Goal: Task Accomplishment & Management: Complete application form

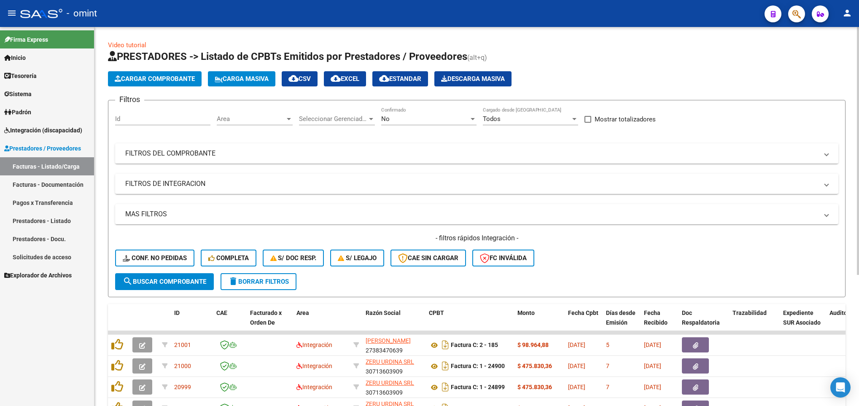
scroll to position [200, 0]
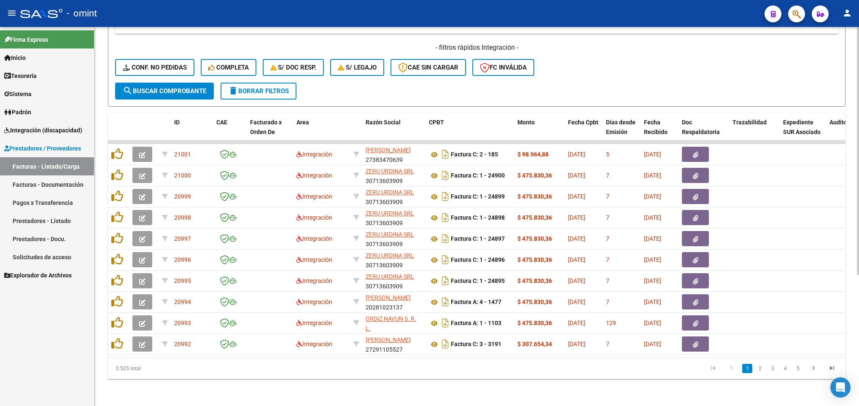
click at [858, 353] on div at bounding box center [858, 216] width 2 height 379
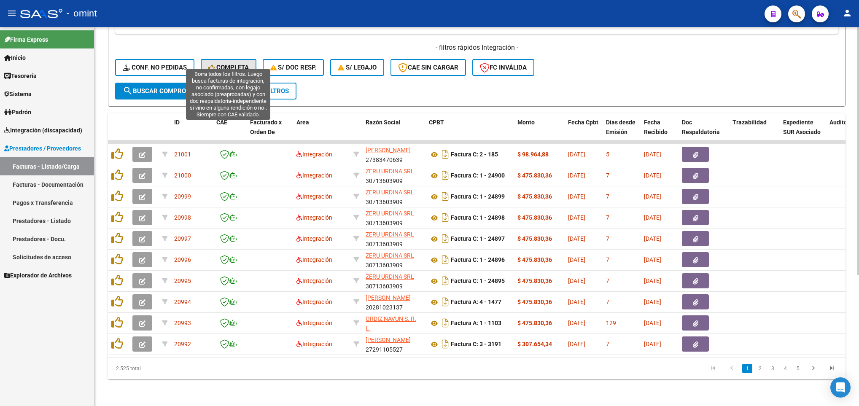
click at [226, 64] on span "Completa" at bounding box center [228, 68] width 40 height 8
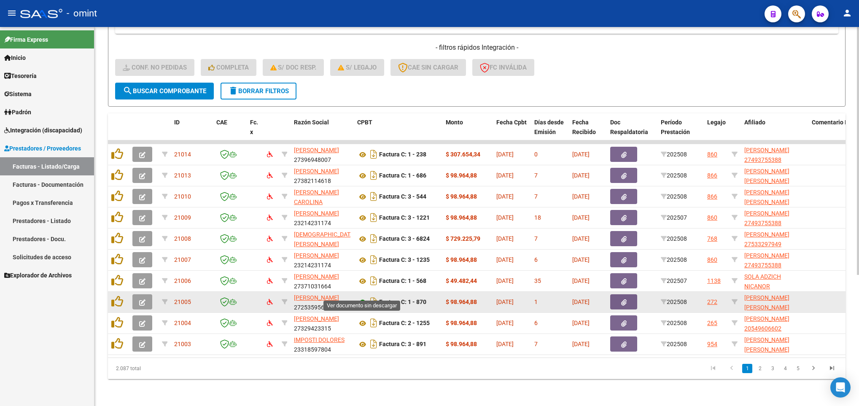
click at [363, 297] on icon at bounding box center [362, 302] width 11 height 10
click at [735, 299] on icon at bounding box center [734, 302] width 6 height 6
type input "20528437789"
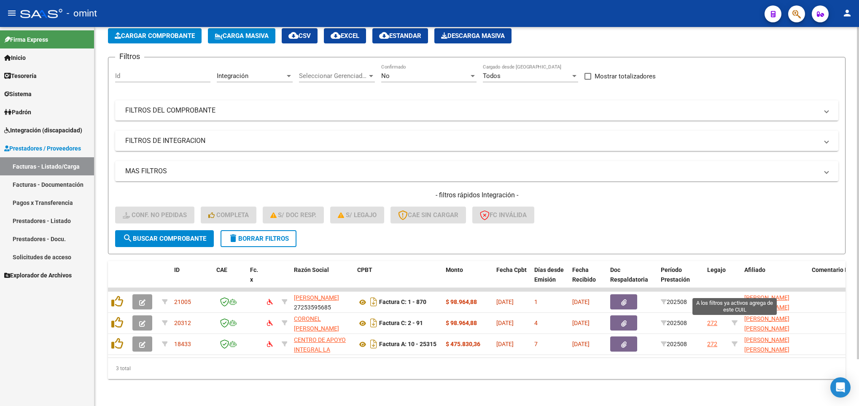
scroll to position [53, 0]
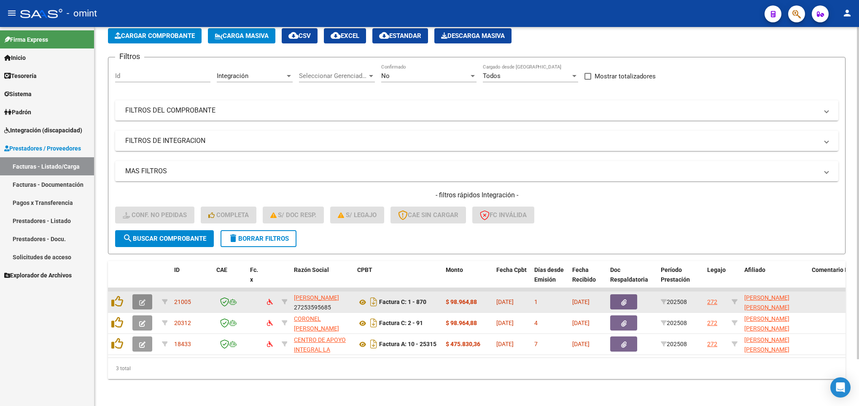
click at [137, 294] on button "button" at bounding box center [142, 301] width 20 height 15
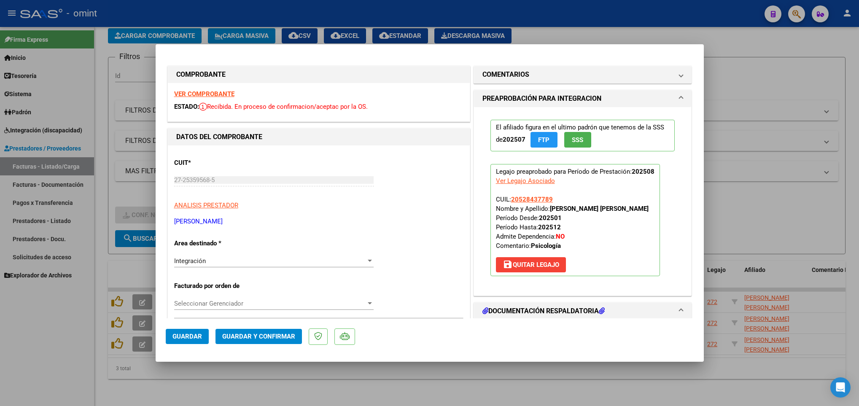
click at [212, 94] on strong "VER COMPROBANTE" at bounding box center [204, 94] width 60 height 8
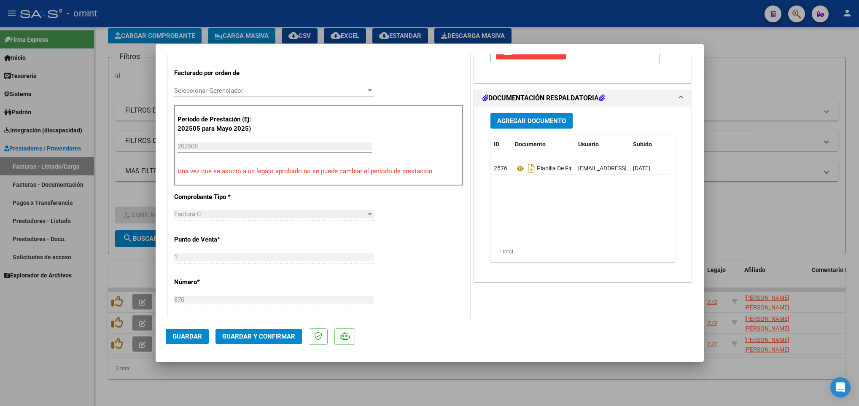
scroll to position [230, 0]
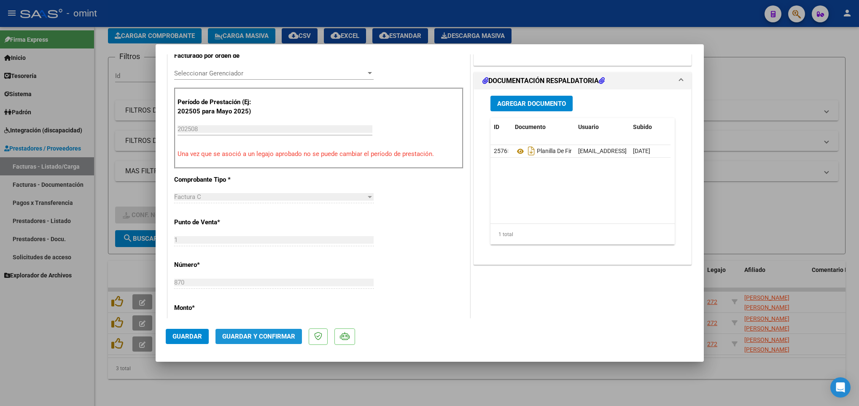
click at [277, 338] on span "Guardar y Confirmar" at bounding box center [258, 337] width 73 height 8
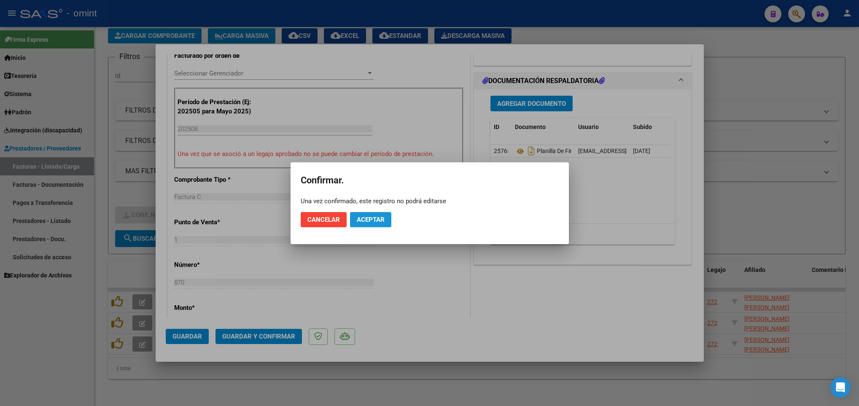
click at [371, 216] on span "Aceptar" at bounding box center [371, 220] width 28 height 8
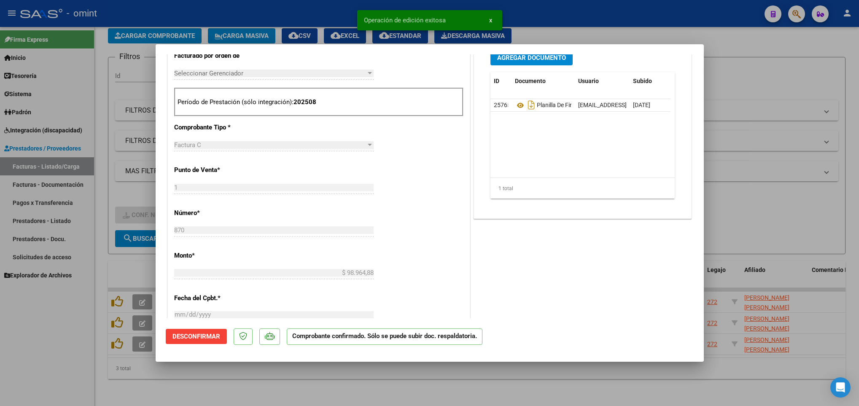
click at [118, 386] on div at bounding box center [429, 203] width 859 height 406
type input "$ 0,00"
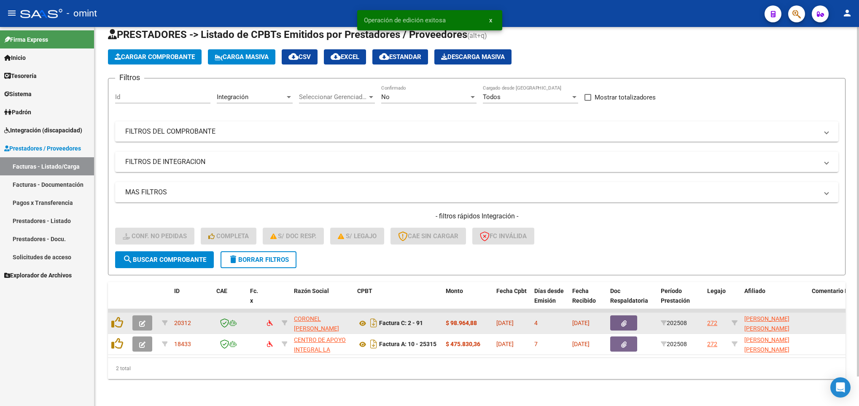
scroll to position [32, 0]
click at [137, 315] on button "button" at bounding box center [142, 322] width 20 height 15
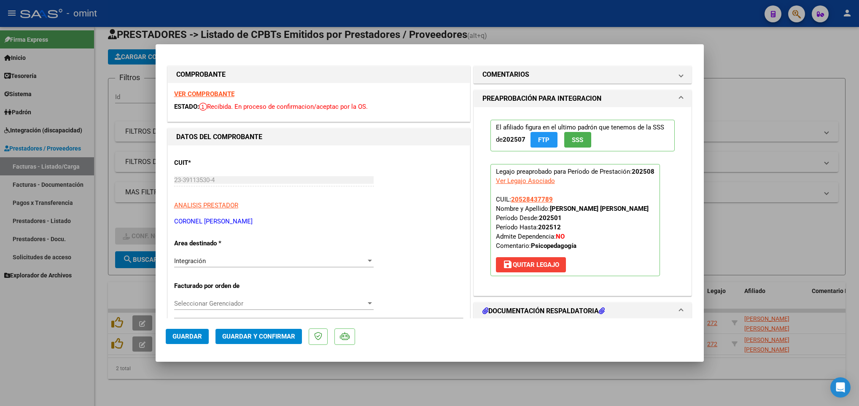
click at [214, 94] on strong "VER COMPROBANTE" at bounding box center [204, 94] width 60 height 8
click at [706, 248] on div at bounding box center [429, 203] width 859 height 406
type input "$ 0,00"
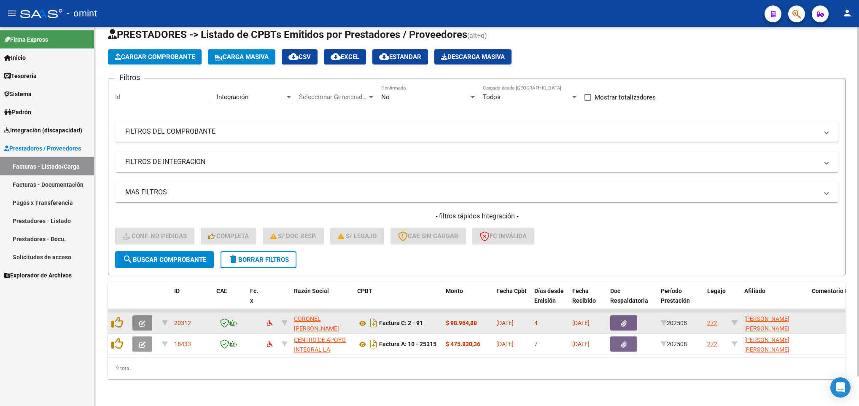
click at [143, 319] on span "button" at bounding box center [142, 323] width 6 height 8
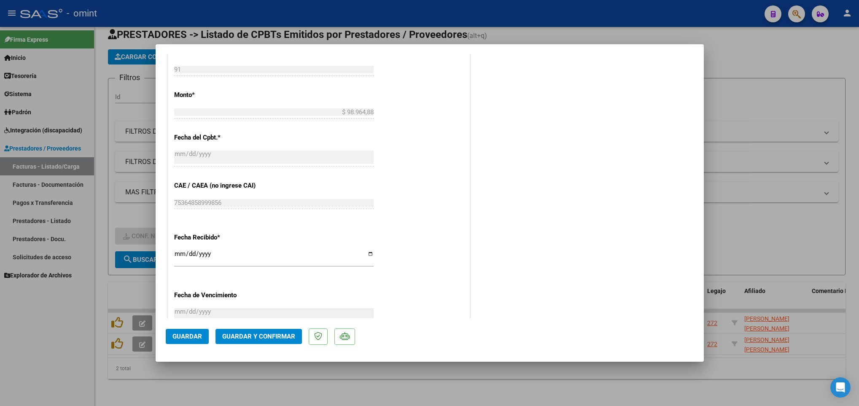
scroll to position [460, 0]
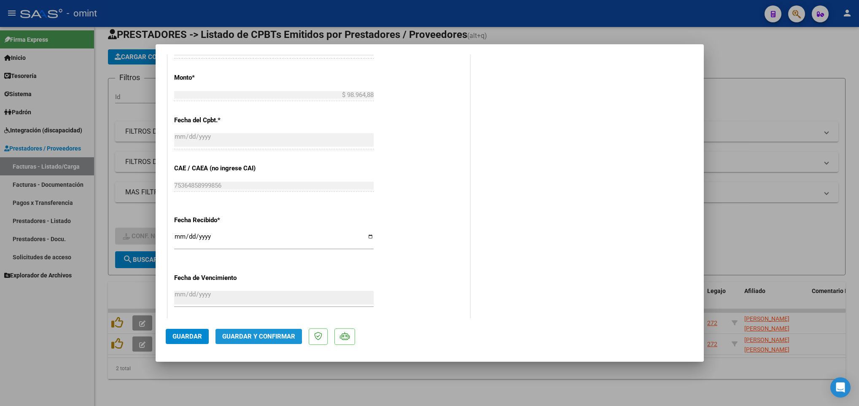
click at [255, 336] on span "Guardar y Confirmar" at bounding box center [258, 337] width 73 height 8
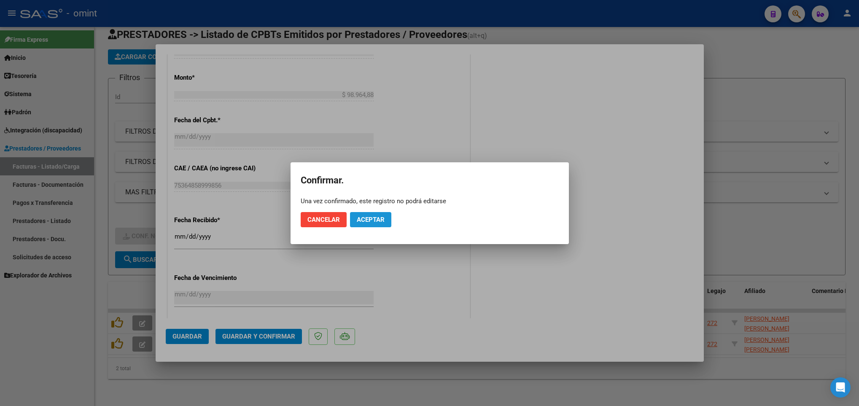
click at [376, 220] on span "Aceptar" at bounding box center [371, 220] width 28 height 8
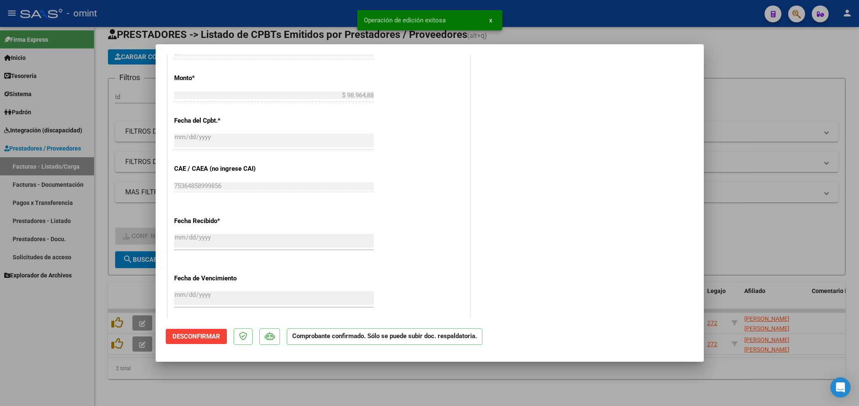
click at [158, 370] on div at bounding box center [429, 203] width 859 height 406
type input "$ 0,00"
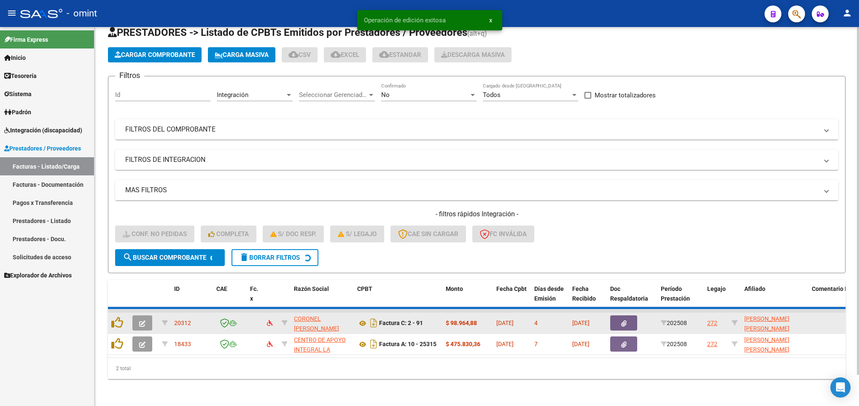
scroll to position [11, 0]
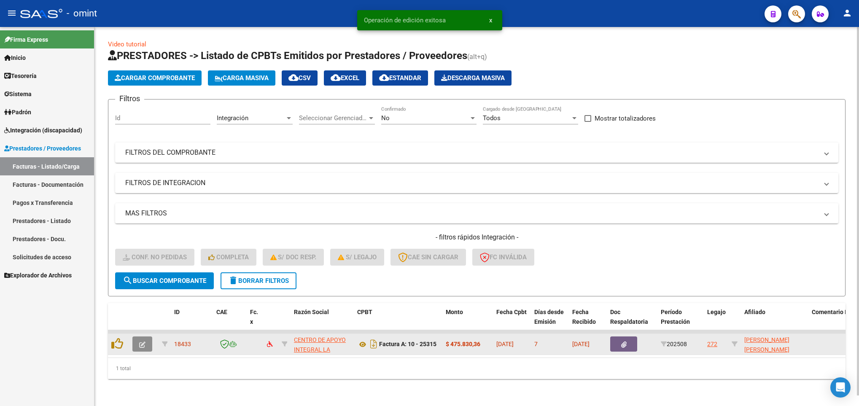
click at [142, 341] on icon "button" at bounding box center [142, 344] width 6 height 6
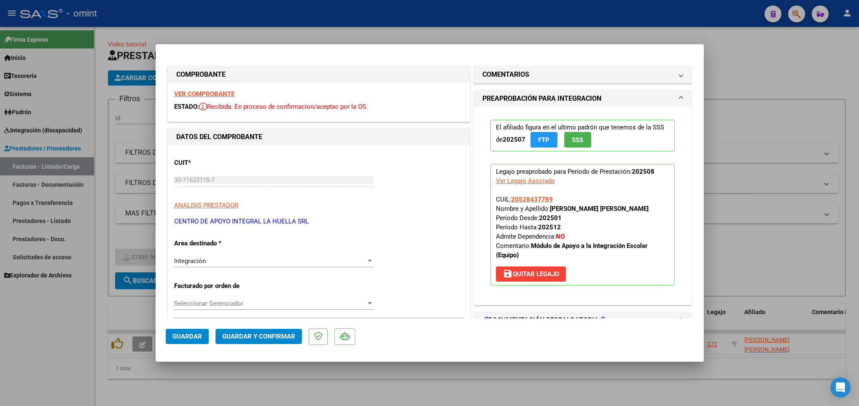
click at [207, 95] on strong "VER COMPROBANTE" at bounding box center [204, 94] width 60 height 8
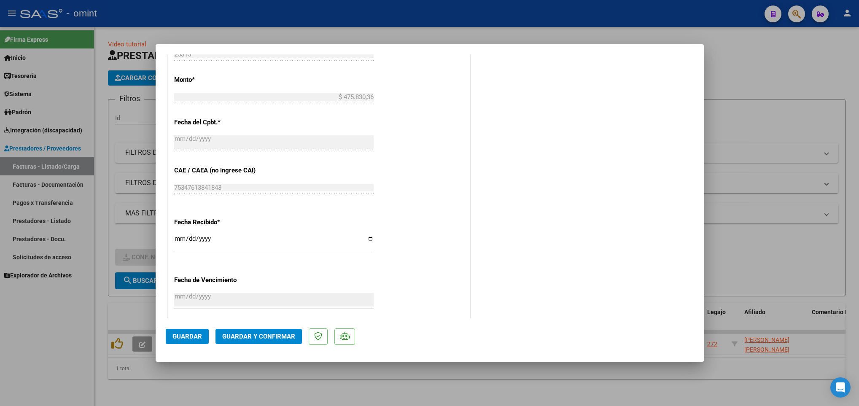
scroll to position [460, 0]
click at [261, 333] on span "Guardar y Confirmar" at bounding box center [258, 337] width 73 height 8
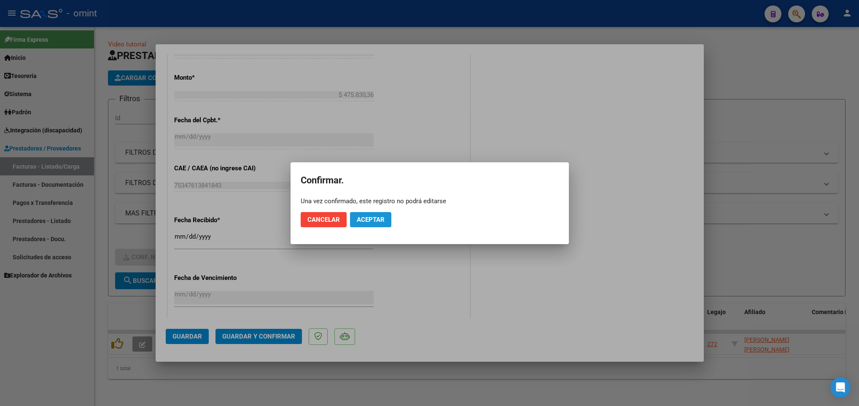
click at [374, 218] on span "Aceptar" at bounding box center [371, 220] width 28 height 8
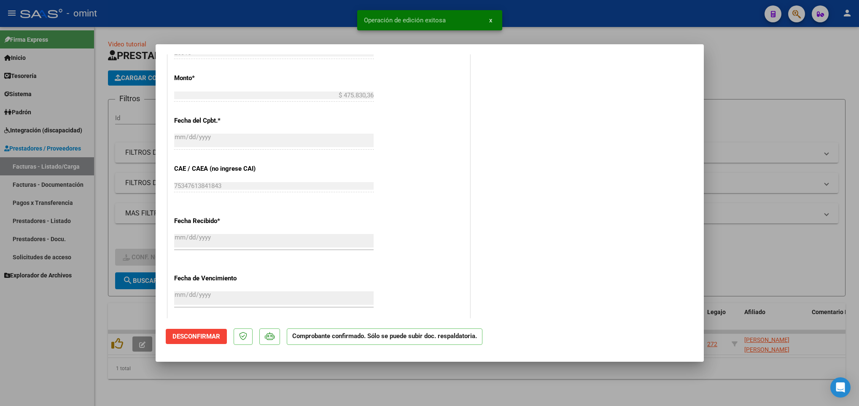
click at [271, 379] on div at bounding box center [429, 203] width 859 height 406
type input "$ 0,00"
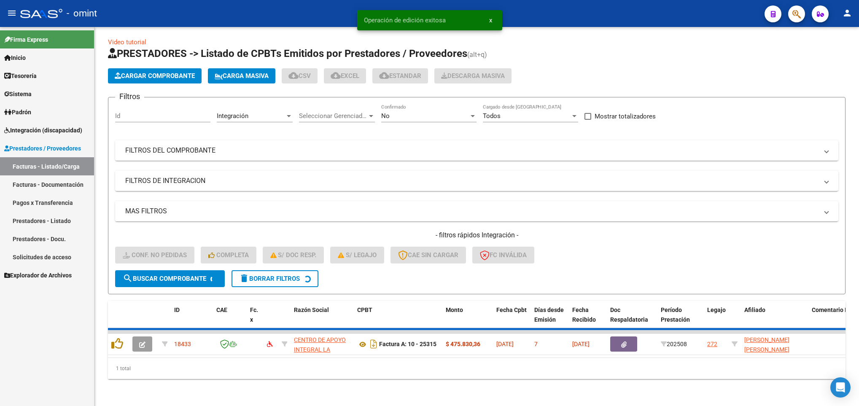
scroll to position [0, 0]
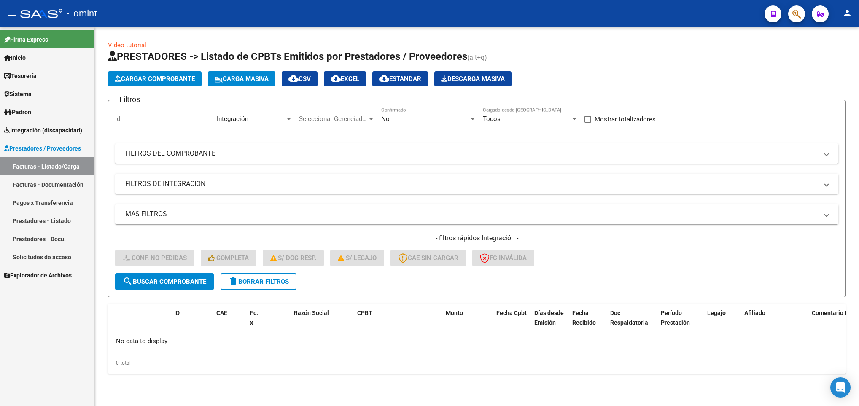
click at [271, 379] on div "Video tutorial PRESTADORES -> Listado de CPBTs Emitidos por Prestadores / Prove…" at bounding box center [476, 214] width 764 height 374
click at [264, 278] on span "delete Borrar Filtros" at bounding box center [258, 282] width 61 height 8
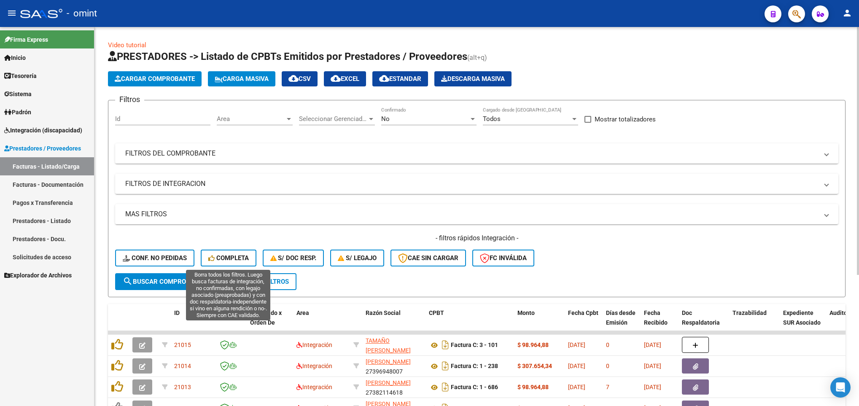
click at [228, 254] on span "Completa" at bounding box center [228, 258] width 40 height 8
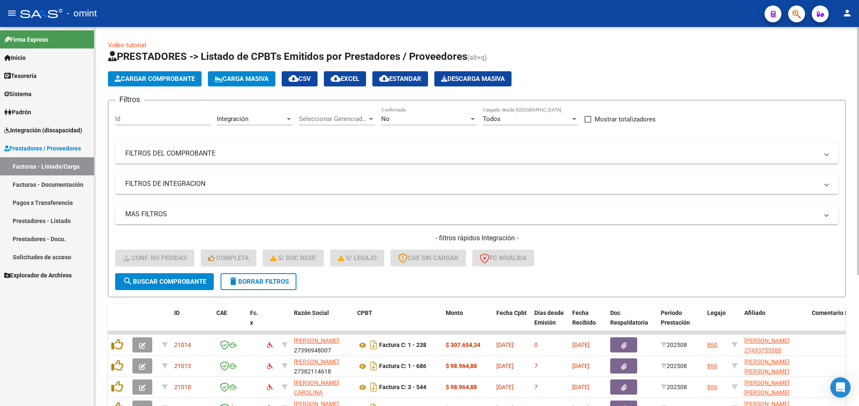
scroll to position [200, 0]
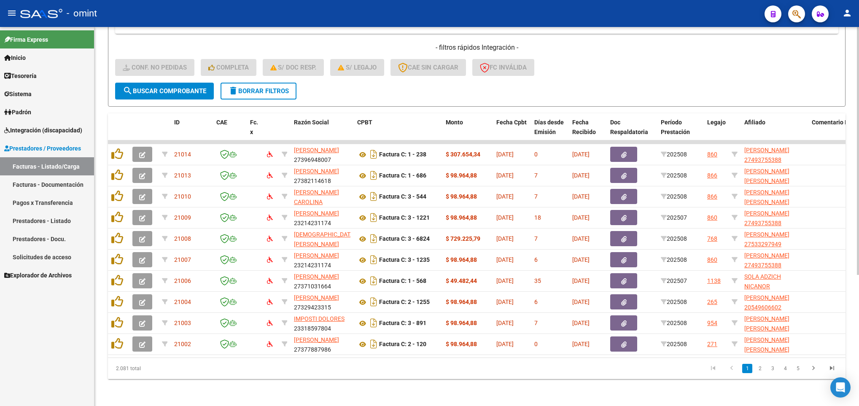
click at [858, 331] on div at bounding box center [858, 216] width 2 height 379
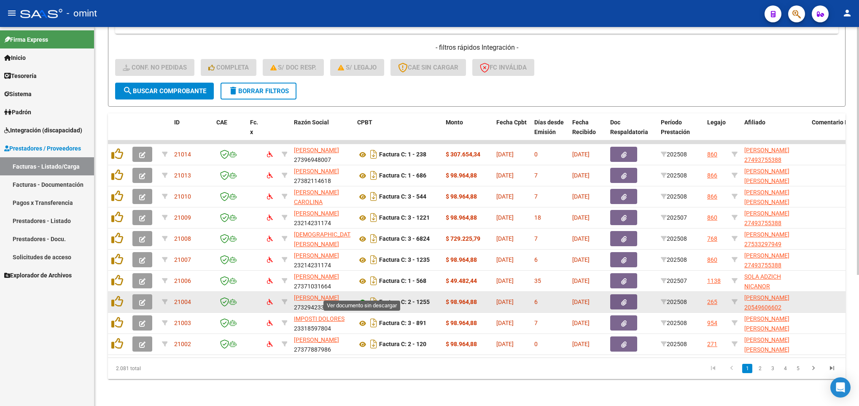
click at [362, 297] on icon at bounding box center [362, 302] width 11 height 10
click at [734, 299] on icon at bounding box center [734, 302] width 6 height 6
type input "20549606602"
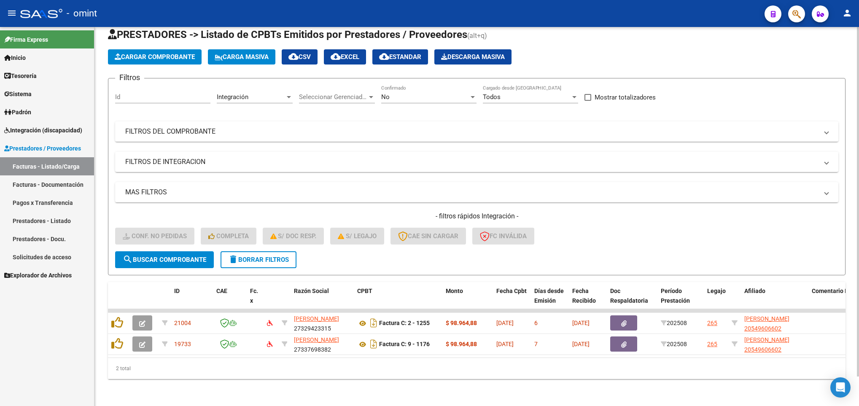
scroll to position [32, 0]
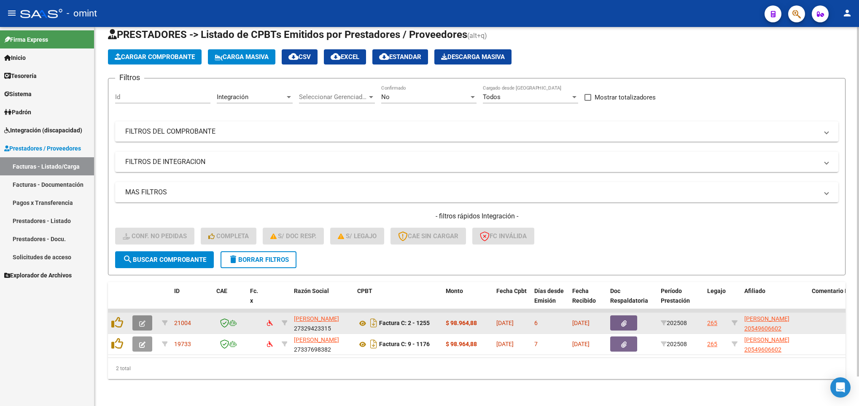
click at [137, 315] on button "button" at bounding box center [142, 322] width 20 height 15
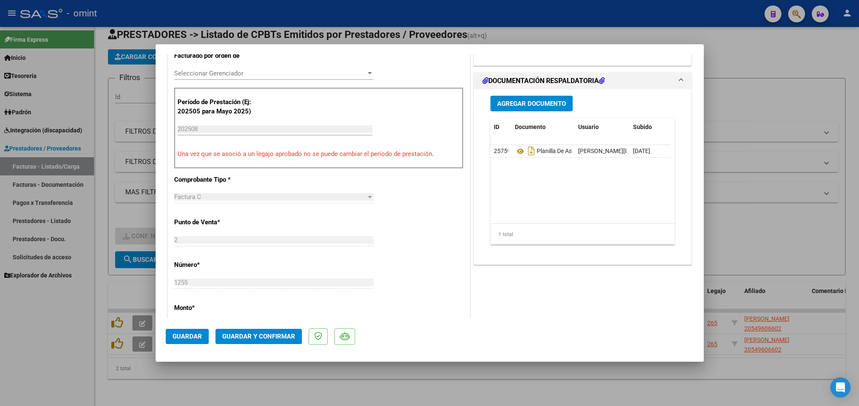
scroll to position [460, 0]
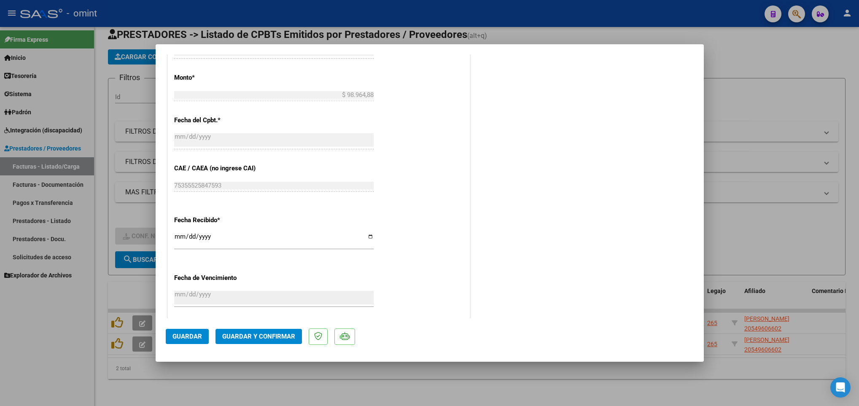
click at [271, 338] on span "Guardar y Confirmar" at bounding box center [258, 337] width 73 height 8
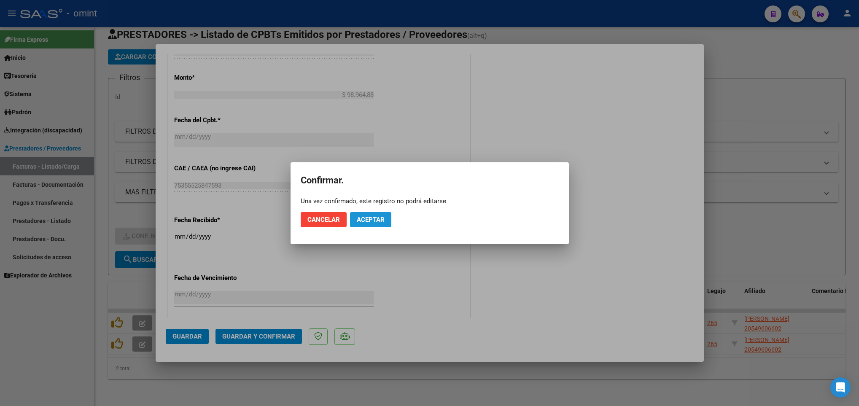
click at [374, 217] on span "Aceptar" at bounding box center [371, 220] width 28 height 8
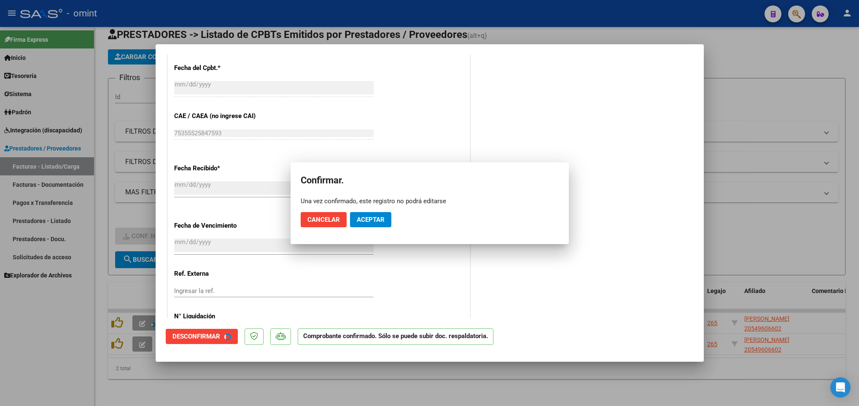
scroll to position [408, 0]
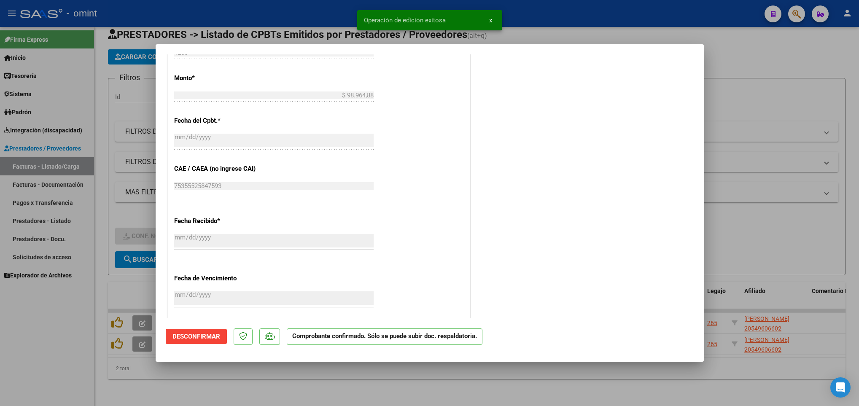
click at [131, 387] on div at bounding box center [429, 203] width 859 height 406
type input "$ 0,00"
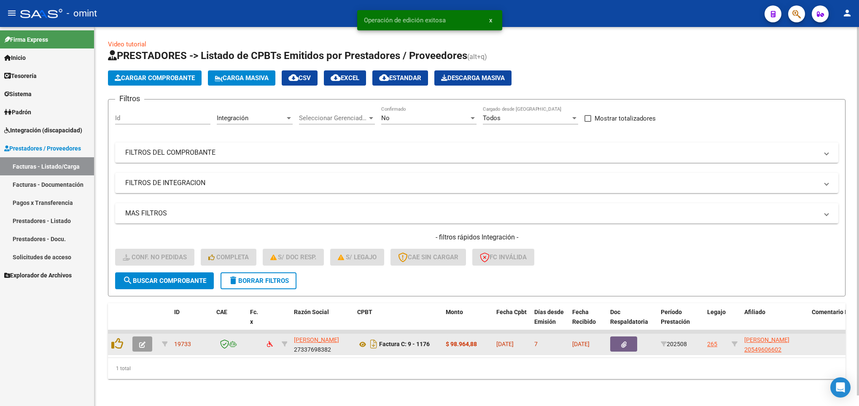
scroll to position [11, 0]
click at [145, 336] on button "button" at bounding box center [142, 343] width 20 height 15
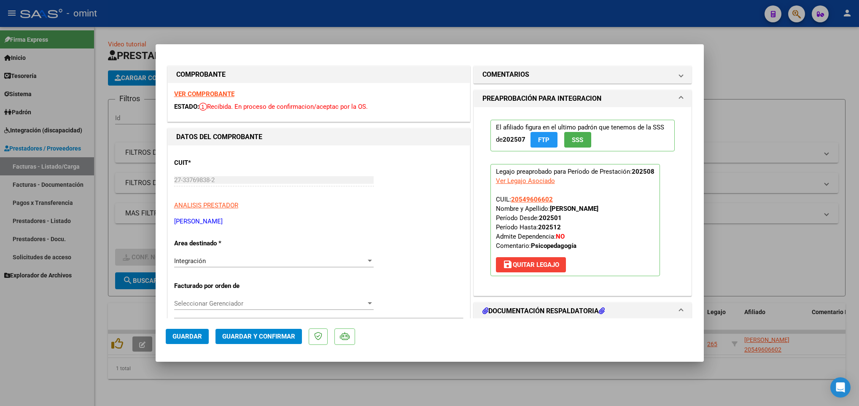
click at [195, 95] on strong "VER COMPROBANTE" at bounding box center [204, 94] width 60 height 8
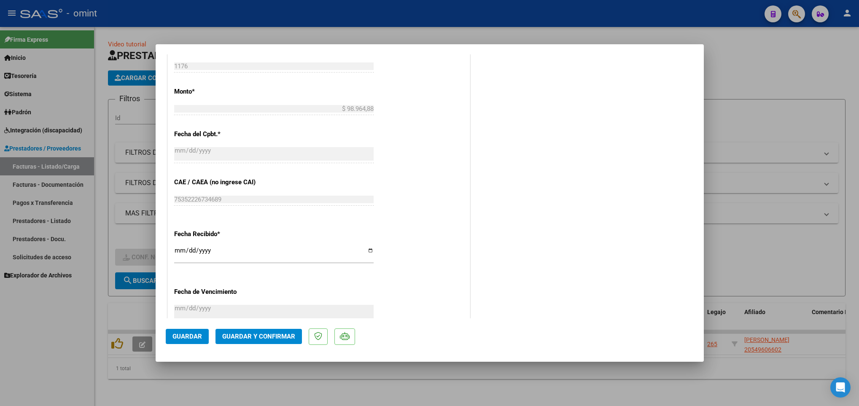
scroll to position [460, 0]
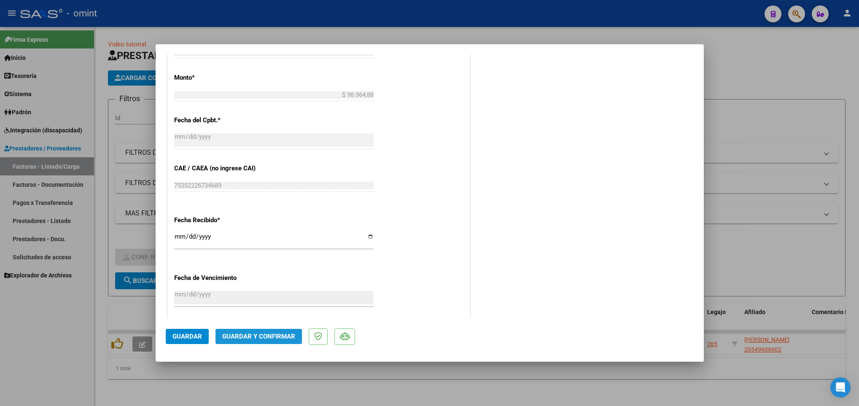
click at [266, 336] on span "Guardar y Confirmar" at bounding box center [258, 337] width 73 height 8
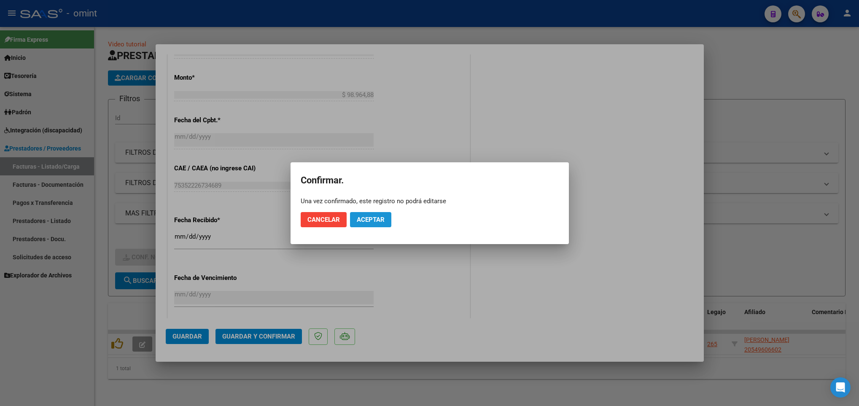
click at [373, 216] on span "Aceptar" at bounding box center [371, 220] width 28 height 8
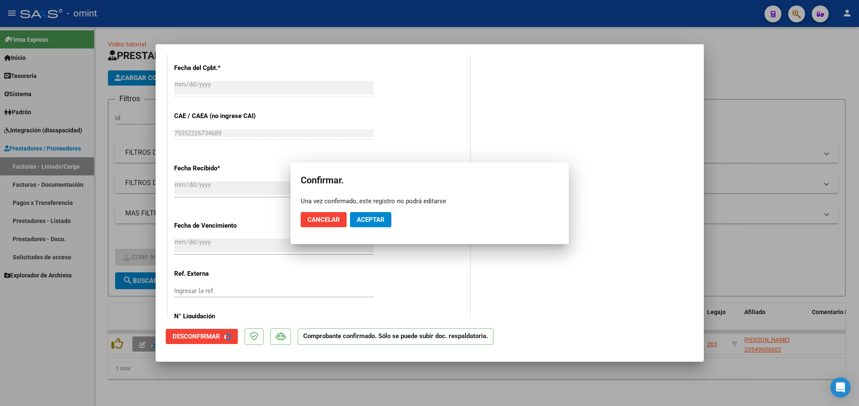
scroll to position [408, 0]
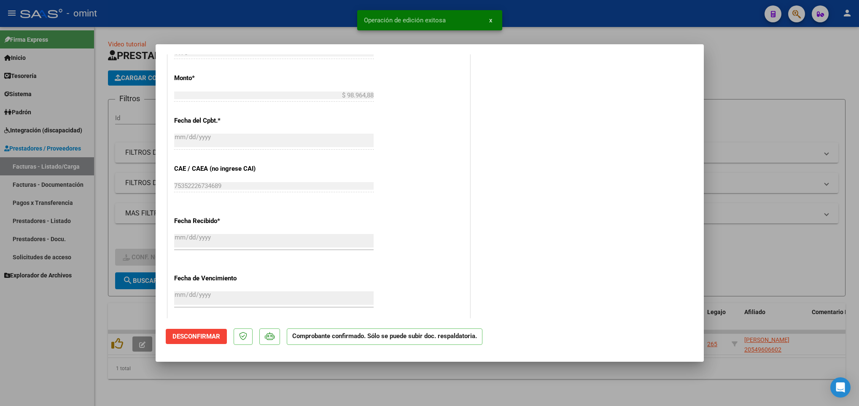
click at [166, 390] on div at bounding box center [429, 203] width 859 height 406
type input "$ 0,00"
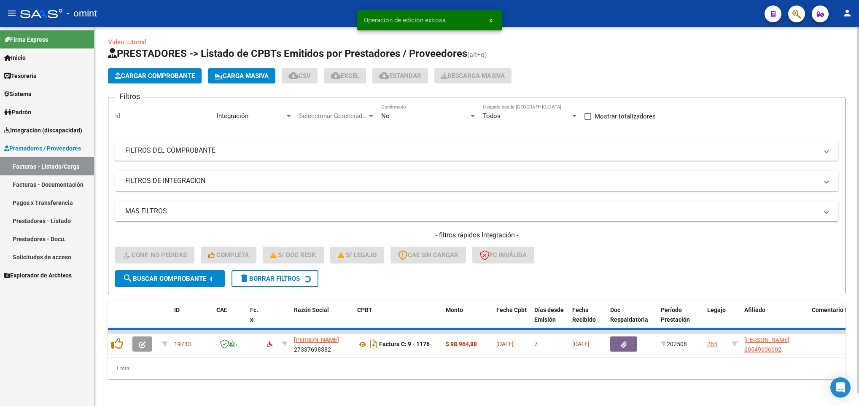
scroll to position [0, 0]
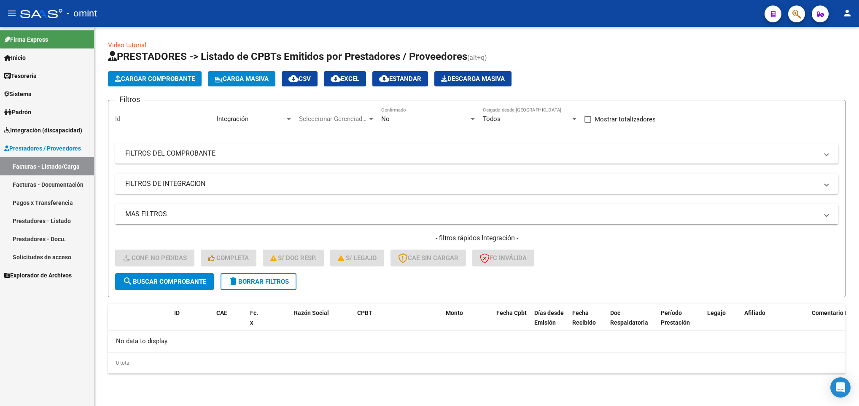
click at [272, 279] on span "delete Borrar Filtros" at bounding box center [258, 282] width 61 height 8
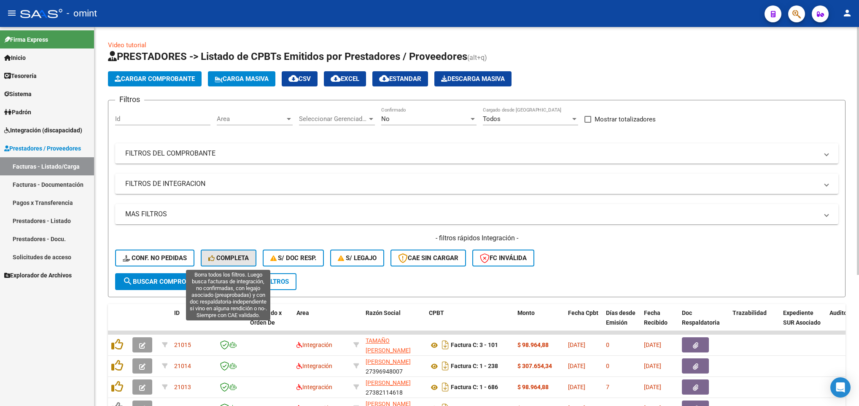
click at [221, 256] on span "Completa" at bounding box center [228, 258] width 40 height 8
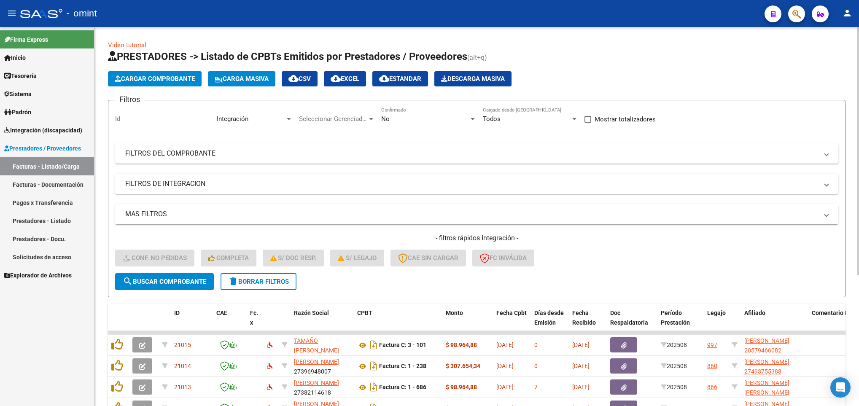
scroll to position [200, 0]
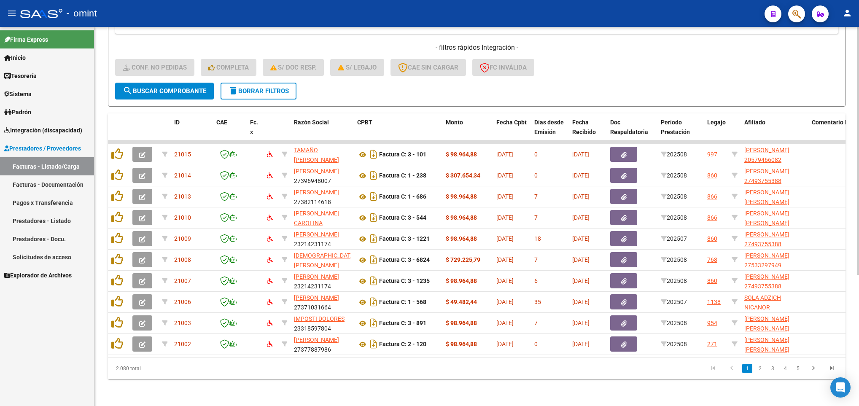
click at [858, 376] on div at bounding box center [858, 216] width 2 height 379
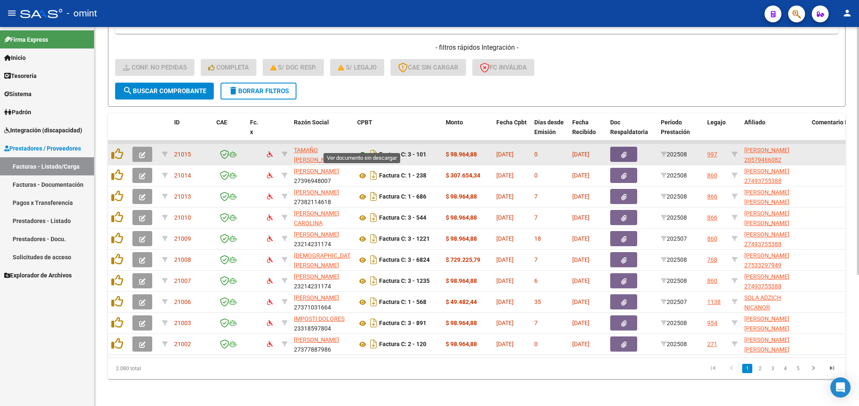
click at [360, 150] on icon at bounding box center [362, 155] width 11 height 10
click at [736, 151] on icon at bounding box center [734, 154] width 6 height 6
type input "20579466082"
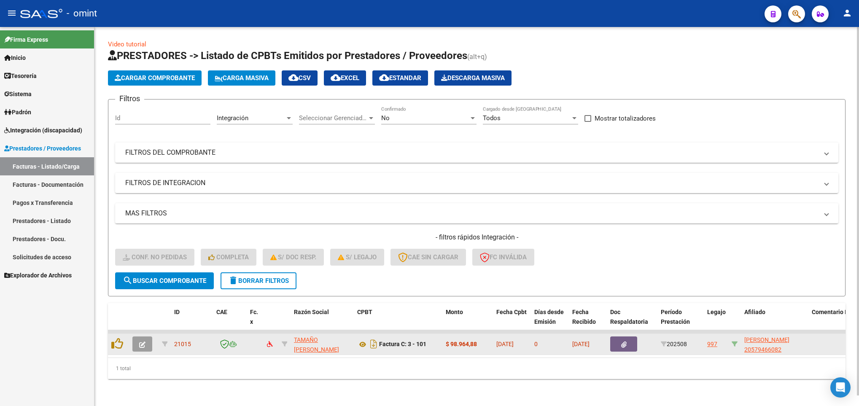
scroll to position [11, 0]
click at [142, 341] on icon "button" at bounding box center [142, 344] width 6 height 6
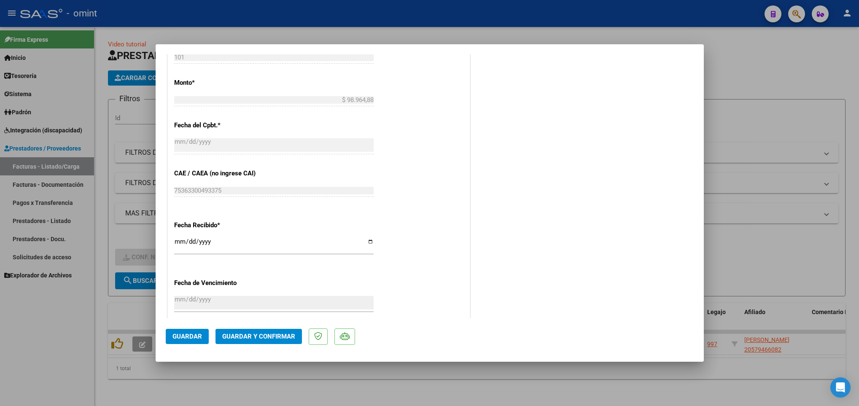
scroll to position [460, 0]
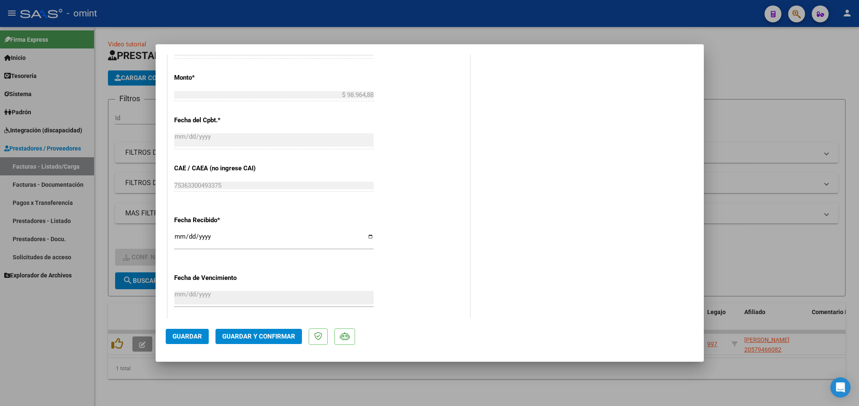
click at [263, 333] on span "Guardar y Confirmar" at bounding box center [258, 337] width 73 height 8
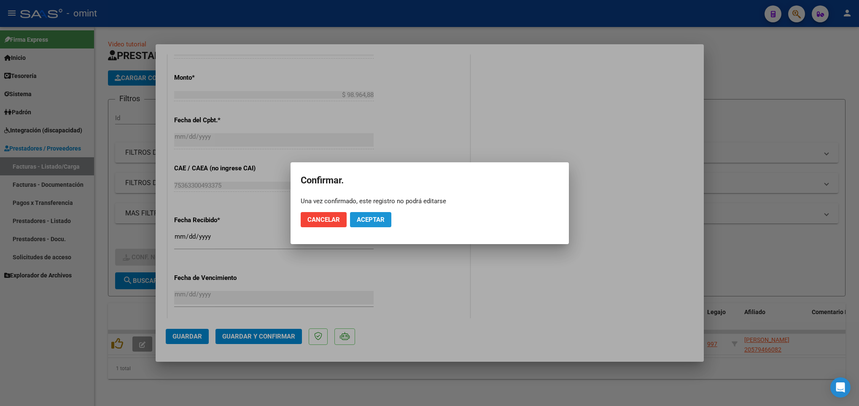
click at [372, 218] on span "Aceptar" at bounding box center [371, 220] width 28 height 8
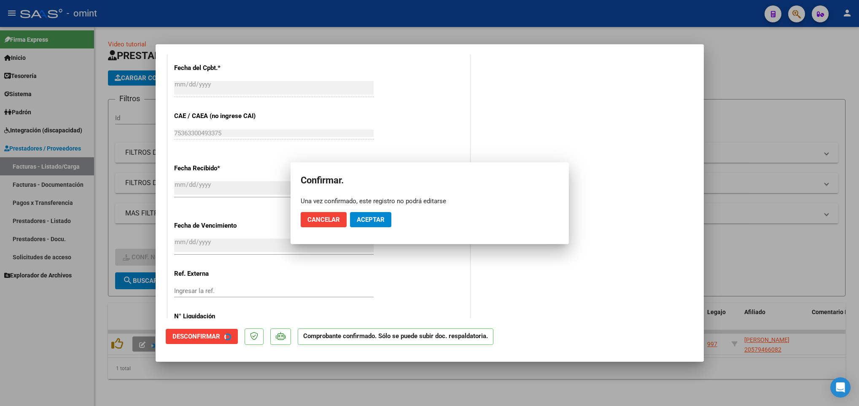
scroll to position [408, 0]
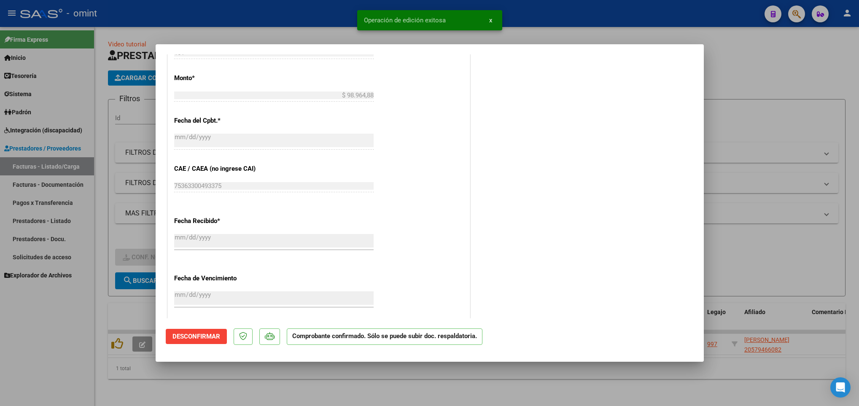
click at [240, 384] on div at bounding box center [429, 203] width 859 height 406
type input "$ 0,00"
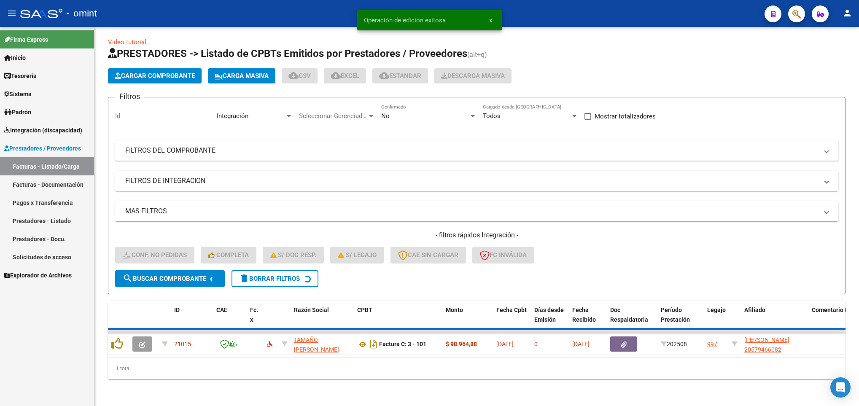
scroll to position [0, 0]
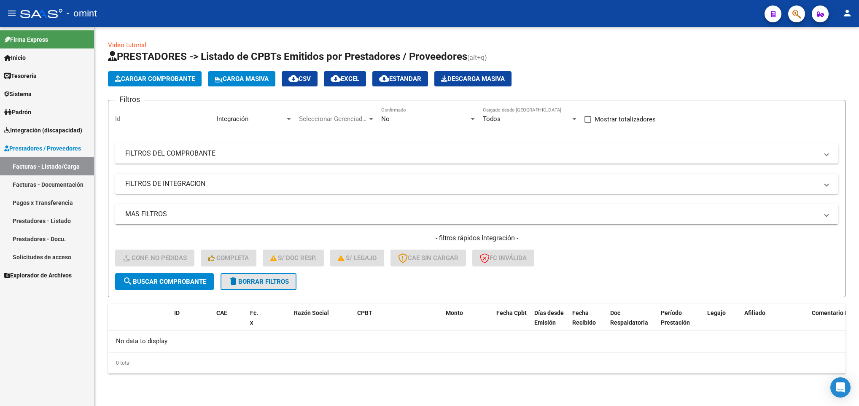
click at [261, 274] on button "delete Borrar Filtros" at bounding box center [258, 281] width 76 height 17
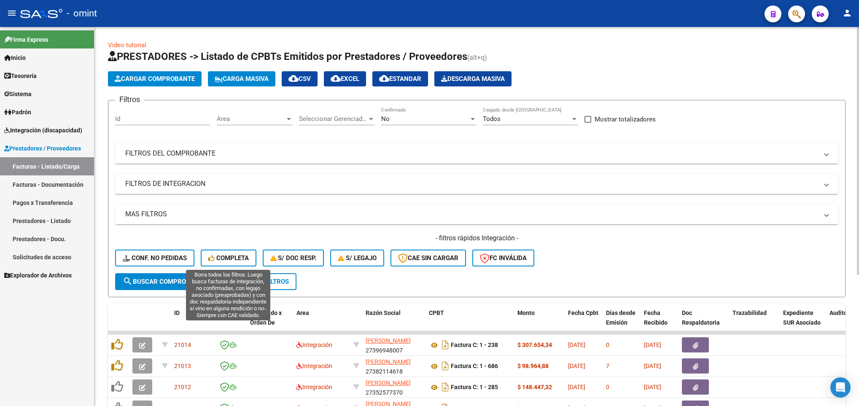
click at [226, 254] on span "Completa" at bounding box center [228, 258] width 40 height 8
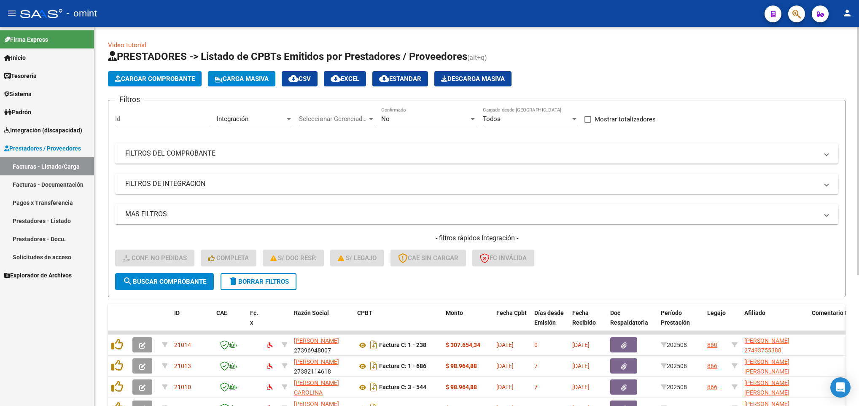
scroll to position [200, 0]
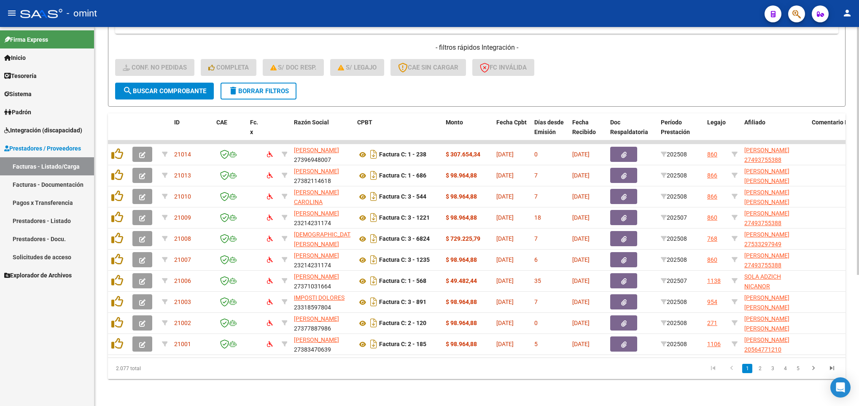
click at [858, 358] on html "menu - omint person Firma Express Inicio Instructivos Contacto OS Tesorería Ext…" at bounding box center [429, 203] width 859 height 406
click at [815, 368] on icon "go to next page" at bounding box center [813, 369] width 11 height 10
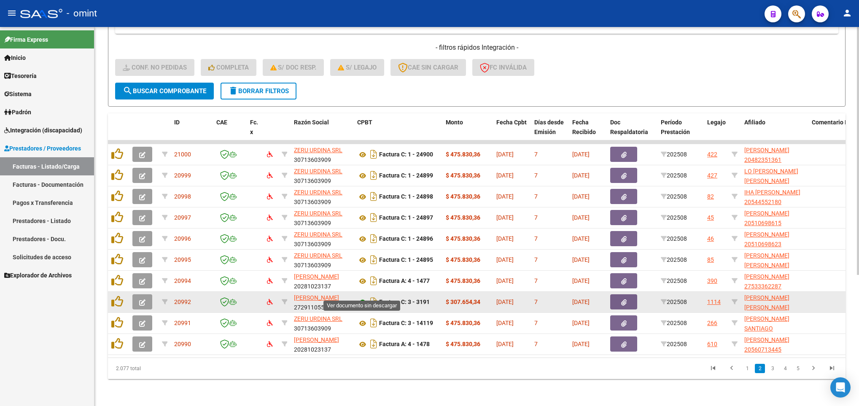
click at [359, 297] on icon at bounding box center [362, 302] width 11 height 10
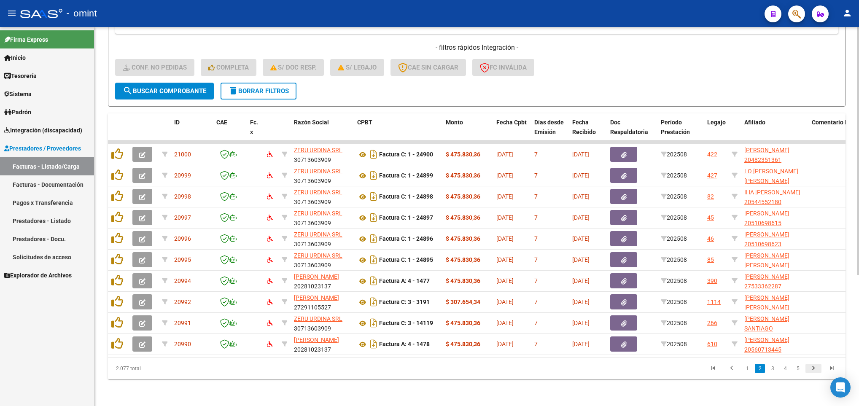
click at [815, 368] on icon "go to next page" at bounding box center [813, 369] width 11 height 10
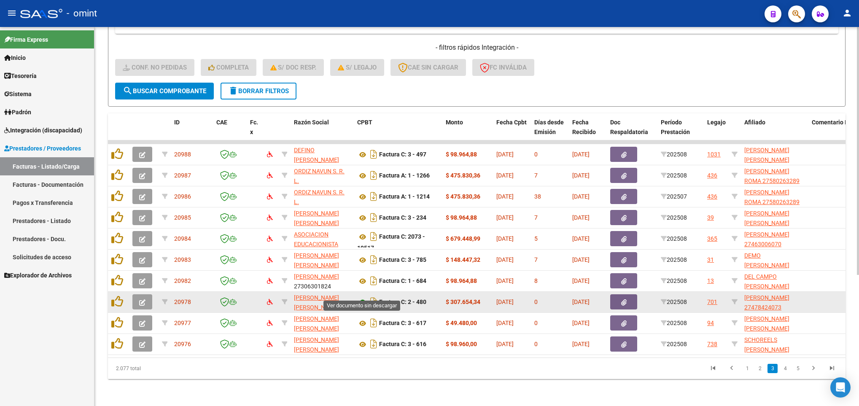
click at [360, 297] on icon at bounding box center [362, 302] width 11 height 10
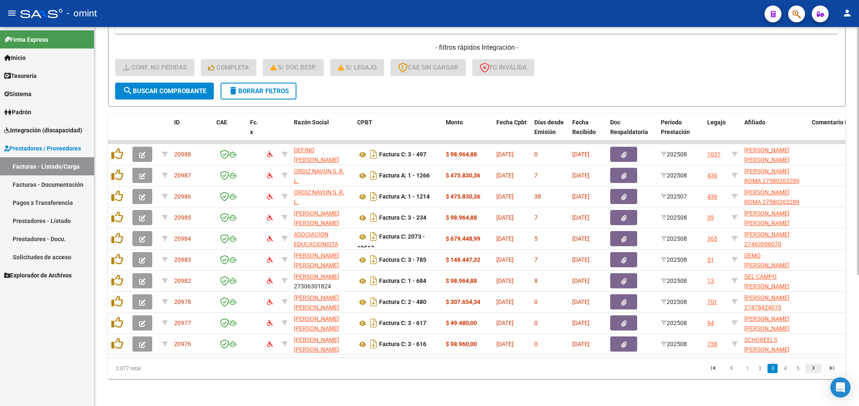
click at [811, 368] on icon "go to next page" at bounding box center [813, 369] width 11 height 10
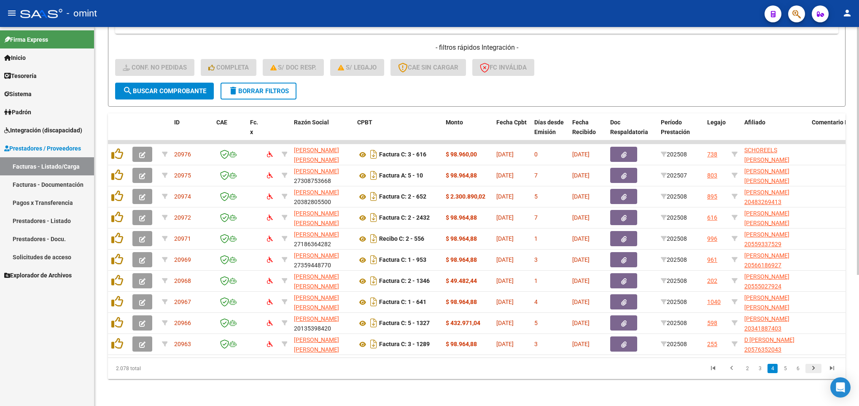
click at [811, 368] on icon "go to next page" at bounding box center [813, 369] width 11 height 10
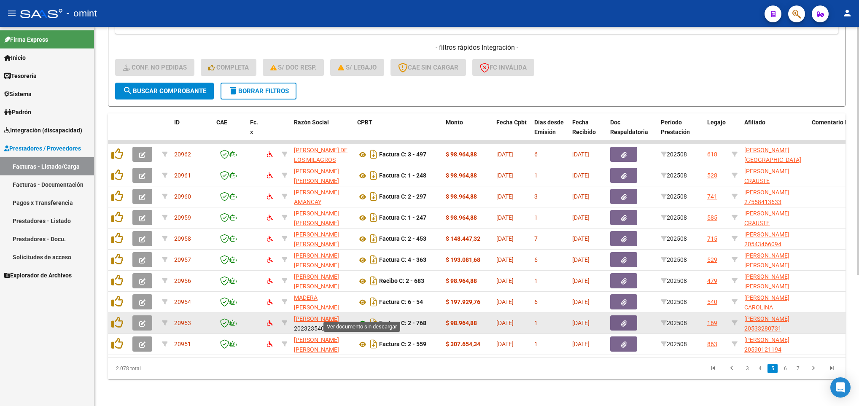
click at [359, 318] on icon at bounding box center [362, 323] width 11 height 10
click at [734, 320] on icon at bounding box center [734, 323] width 6 height 6
type input "20533280731"
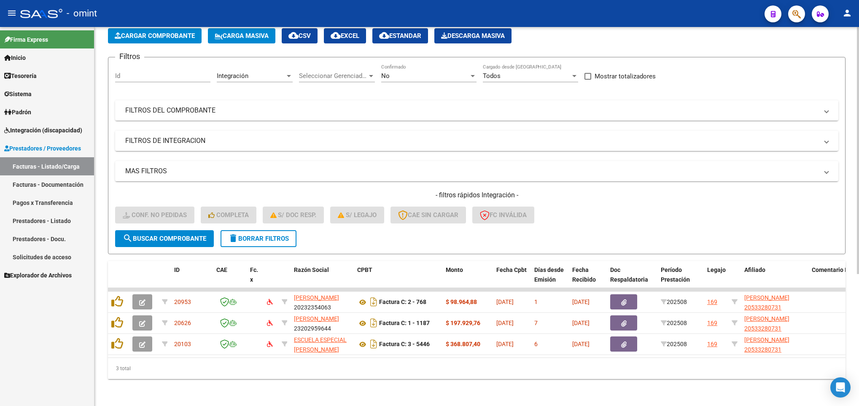
scroll to position [53, 0]
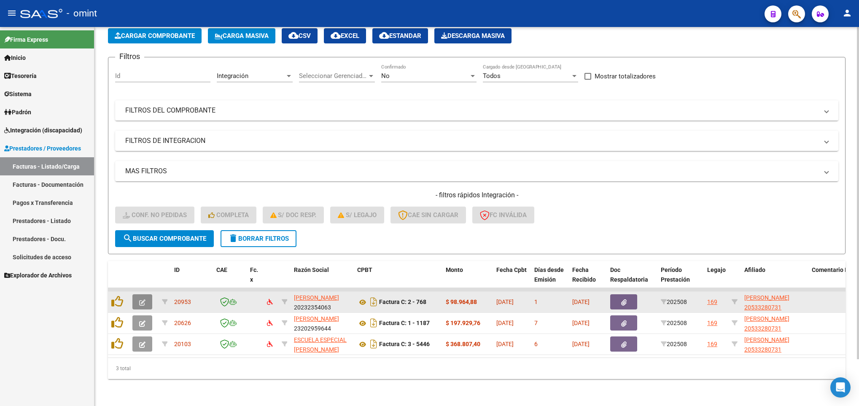
click at [136, 294] on button "button" at bounding box center [142, 301] width 20 height 15
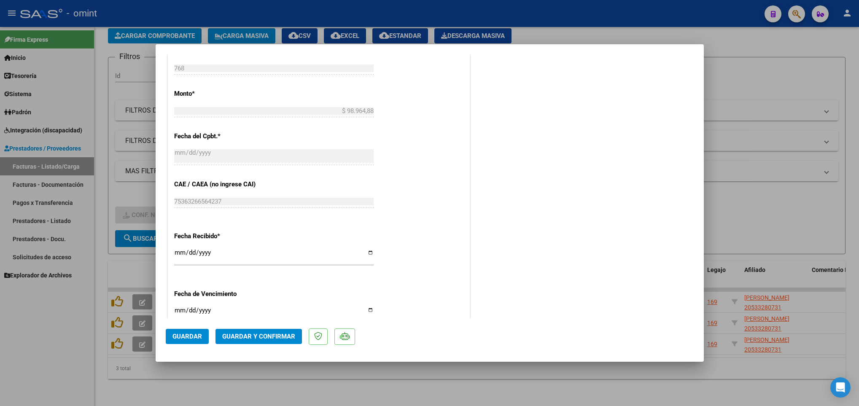
scroll to position [460, 0]
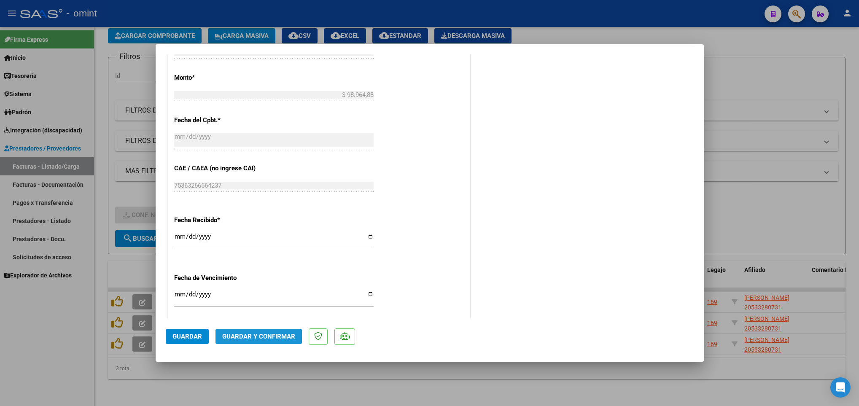
click at [234, 335] on span "Guardar y Confirmar" at bounding box center [258, 337] width 73 height 8
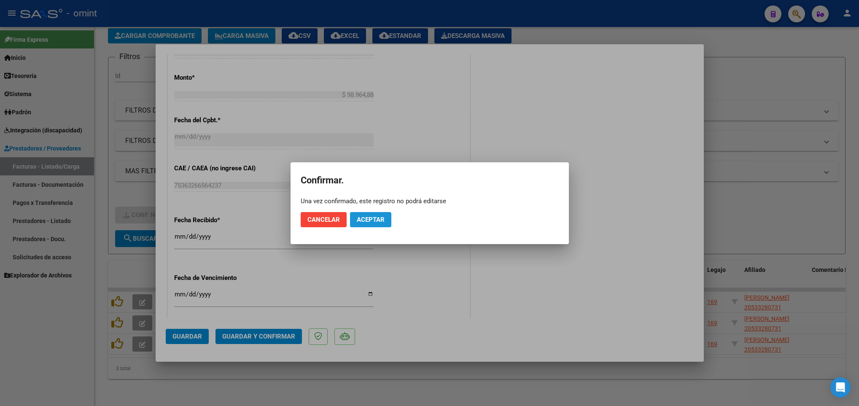
click at [373, 219] on span "Aceptar" at bounding box center [371, 220] width 28 height 8
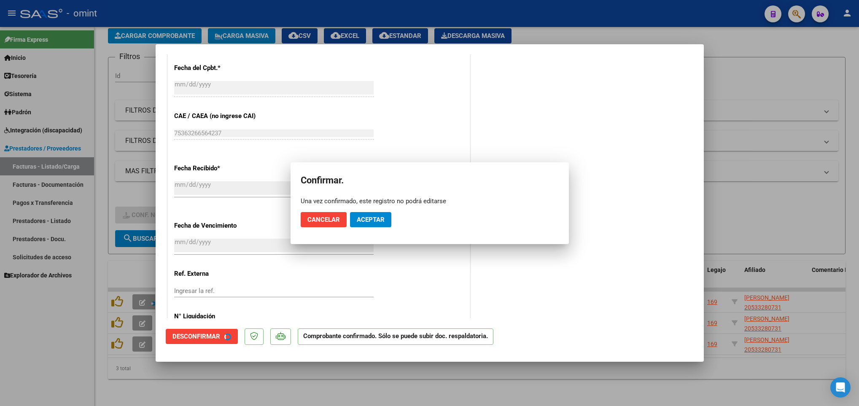
scroll to position [408, 0]
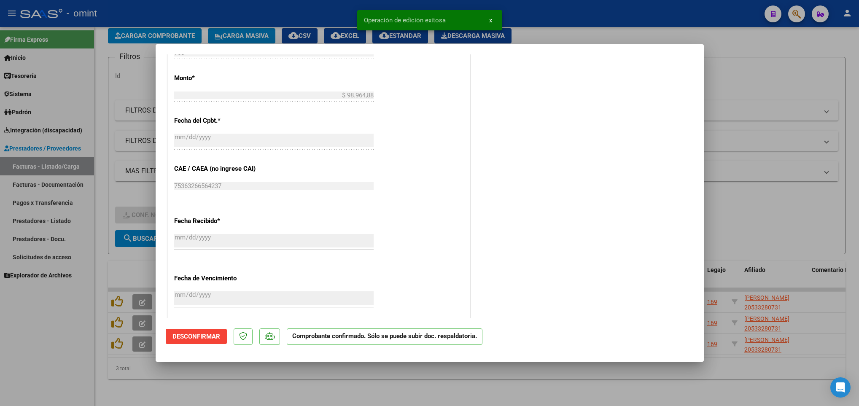
click at [245, 388] on div at bounding box center [429, 203] width 859 height 406
type input "$ 0,00"
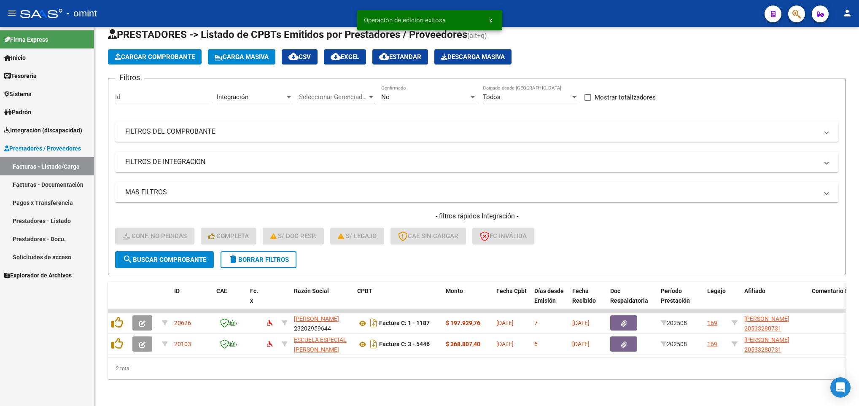
scroll to position [32, 0]
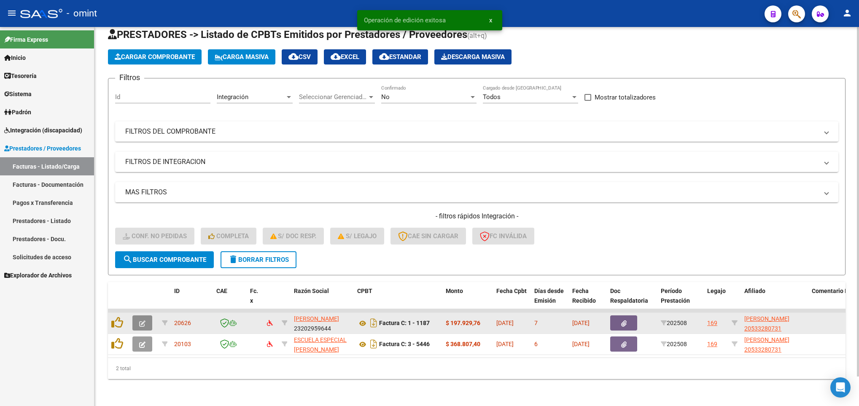
click at [143, 319] on span "button" at bounding box center [142, 323] width 6 height 8
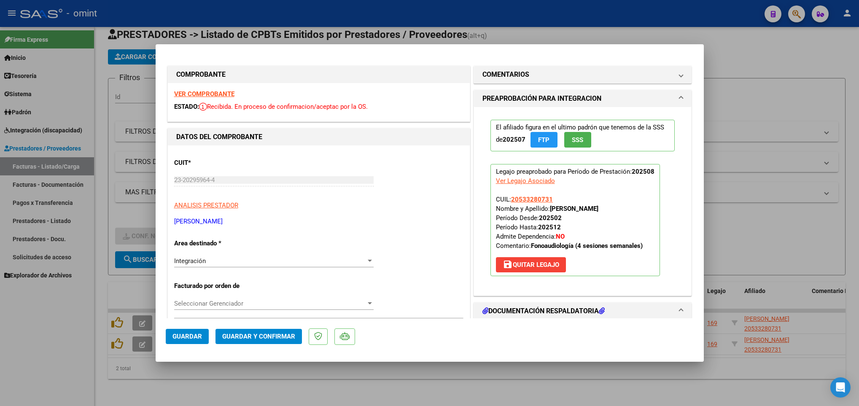
click at [193, 94] on strong "VER COMPROBANTE" at bounding box center [204, 94] width 60 height 8
click at [274, 331] on button "Guardar y Confirmar" at bounding box center [258, 336] width 86 height 15
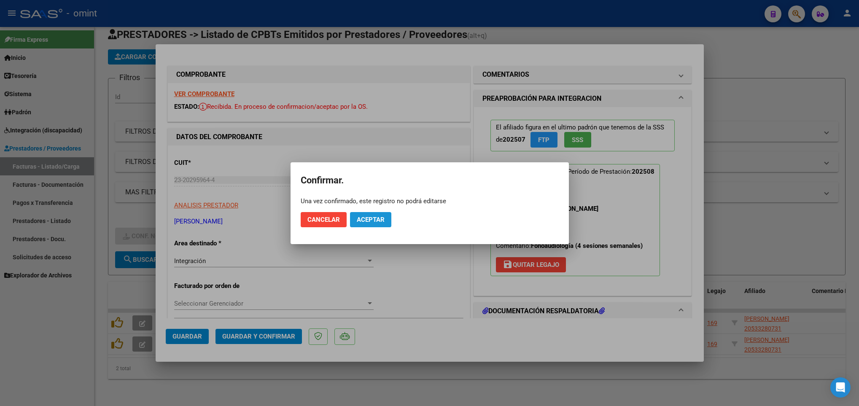
click at [375, 216] on span "Aceptar" at bounding box center [371, 220] width 28 height 8
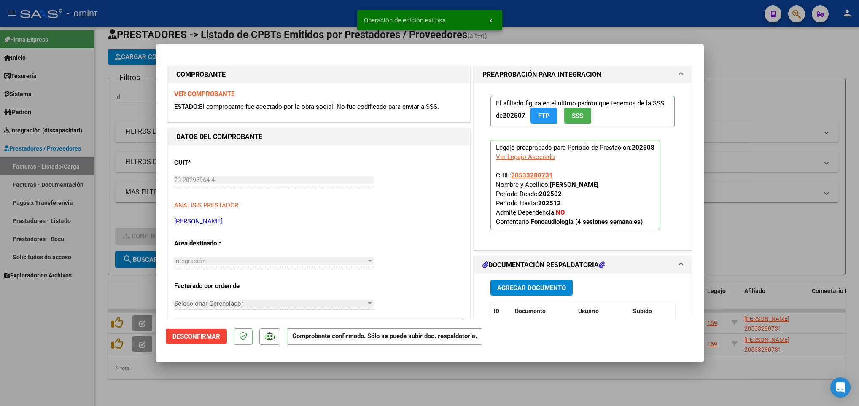
click at [252, 385] on div at bounding box center [429, 203] width 859 height 406
type input "$ 0,00"
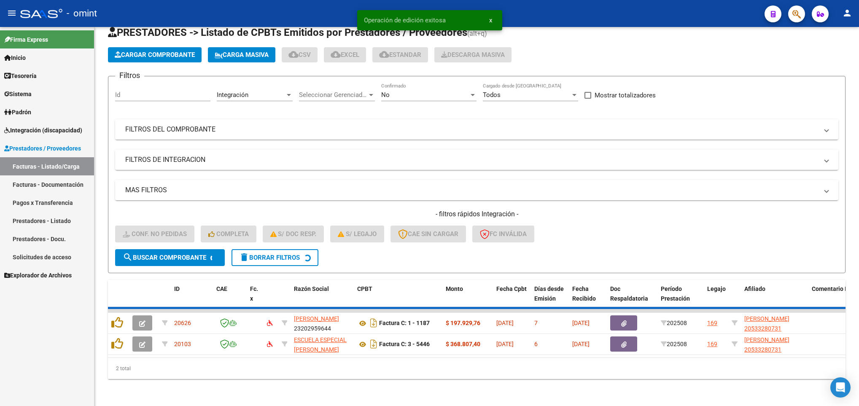
scroll to position [11, 0]
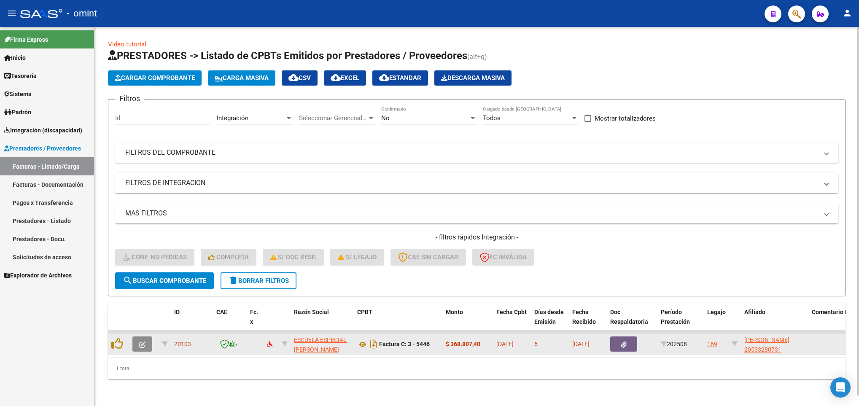
click at [144, 341] on icon "button" at bounding box center [142, 344] width 6 height 6
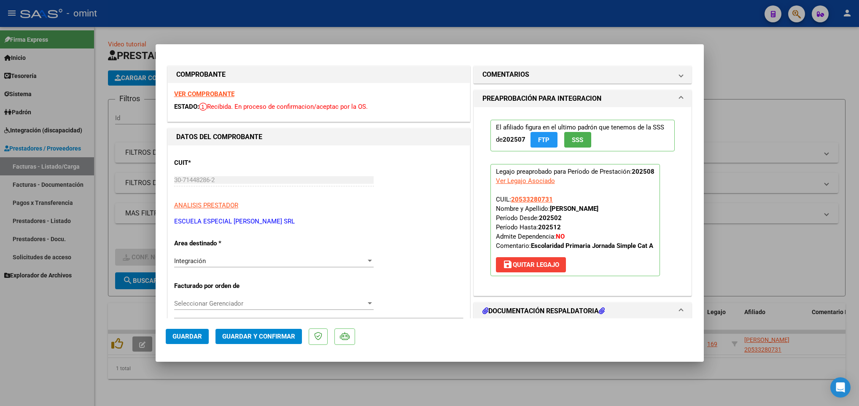
click at [218, 92] on strong "VER COMPROBANTE" at bounding box center [204, 94] width 60 height 8
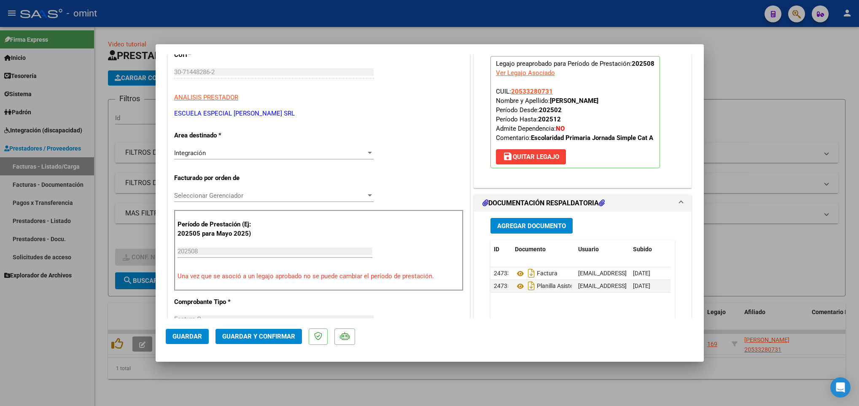
scroll to position [126, 0]
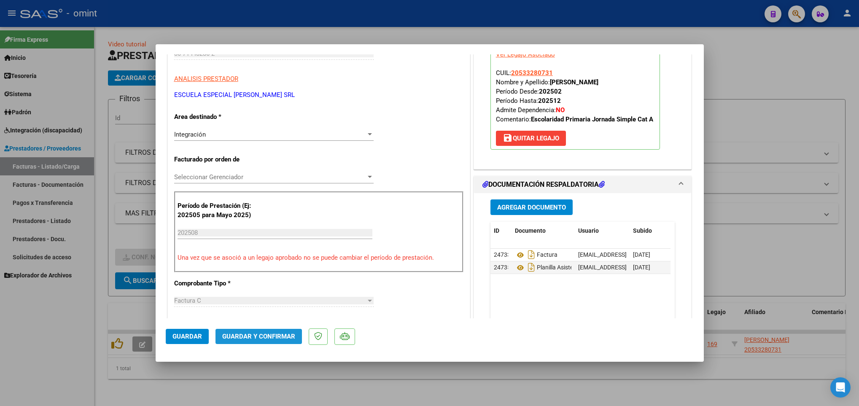
click at [271, 334] on span "Guardar y Confirmar" at bounding box center [258, 337] width 73 height 8
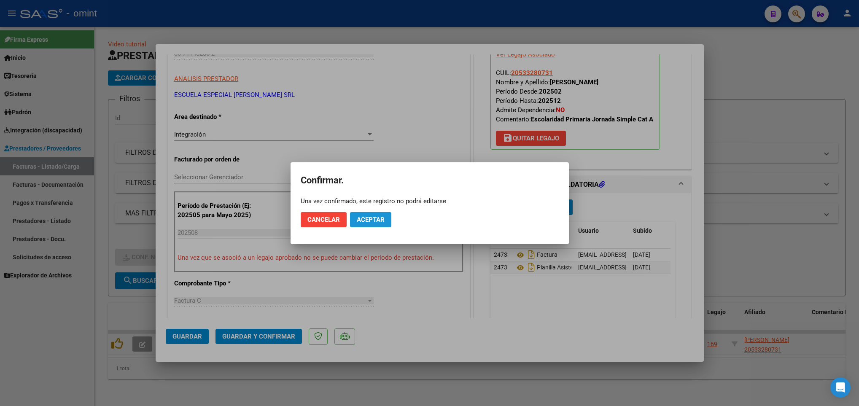
click at [361, 223] on span "Aceptar" at bounding box center [371, 220] width 28 height 8
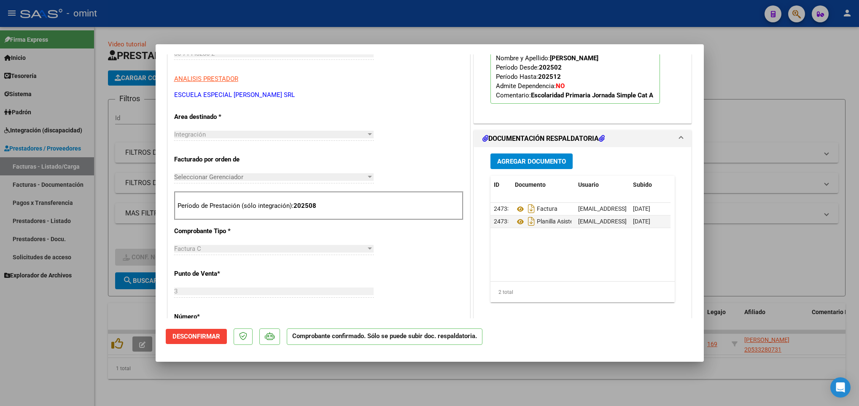
click at [262, 389] on div at bounding box center [429, 203] width 859 height 406
type input "$ 0,00"
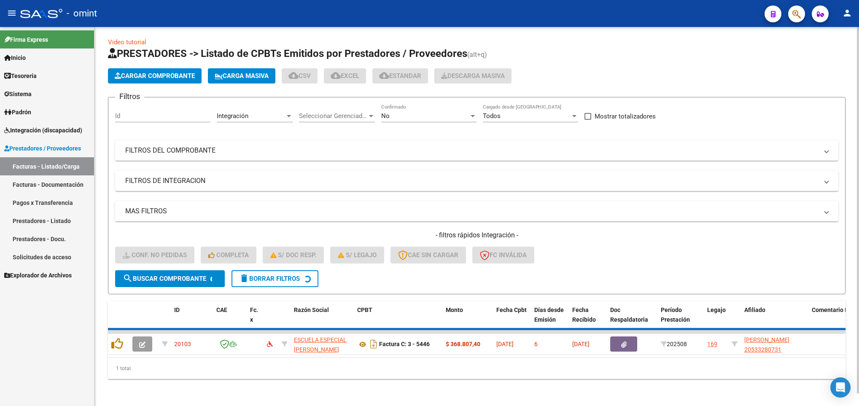
scroll to position [0, 0]
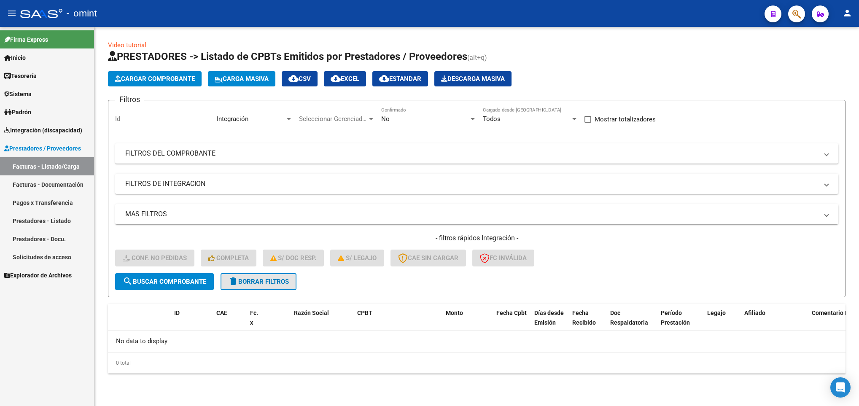
click at [280, 278] on span "delete Borrar Filtros" at bounding box center [258, 282] width 61 height 8
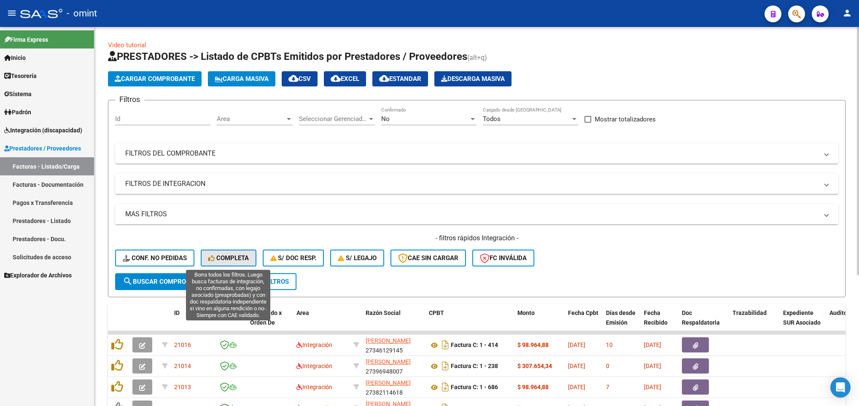
click at [222, 251] on button "Completa" at bounding box center [229, 258] width 56 height 17
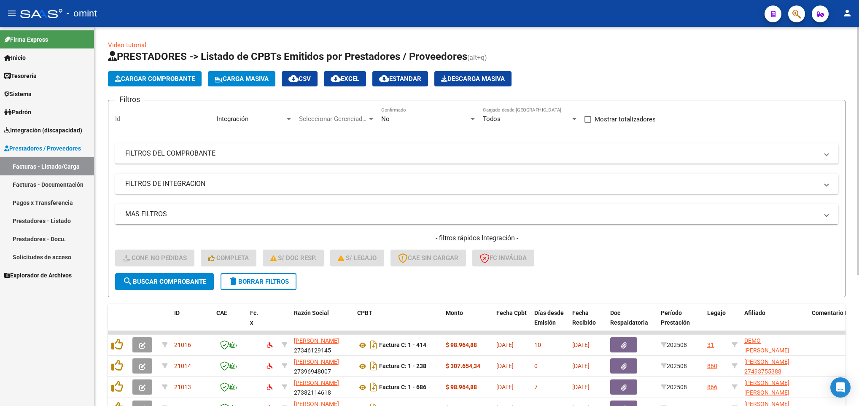
click at [855, 380] on div "Video tutorial PRESTADORES -> Listado de CPBTs Emitidos por Prestadores / Prove…" at bounding box center [476, 312] width 764 height 570
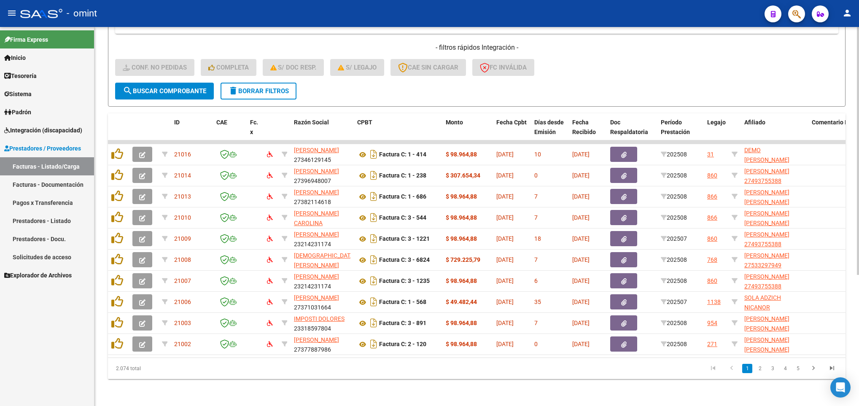
click at [857, 371] on div at bounding box center [858, 216] width 2 height 379
click at [811, 369] on icon "go to next page" at bounding box center [813, 369] width 11 height 10
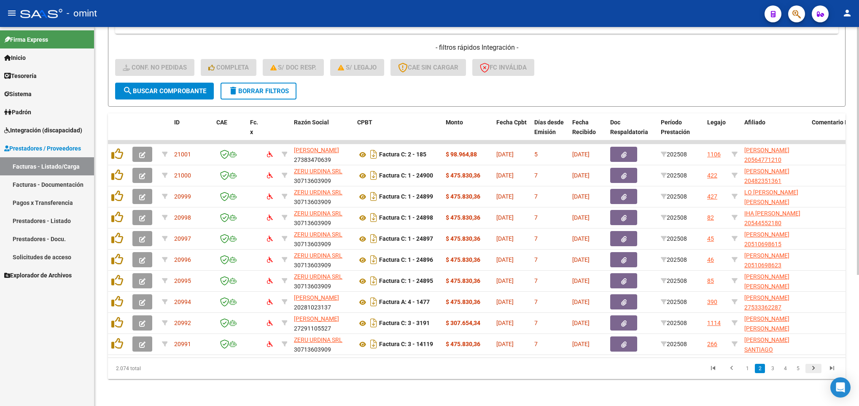
click at [811, 369] on icon "go to next page" at bounding box center [813, 369] width 11 height 10
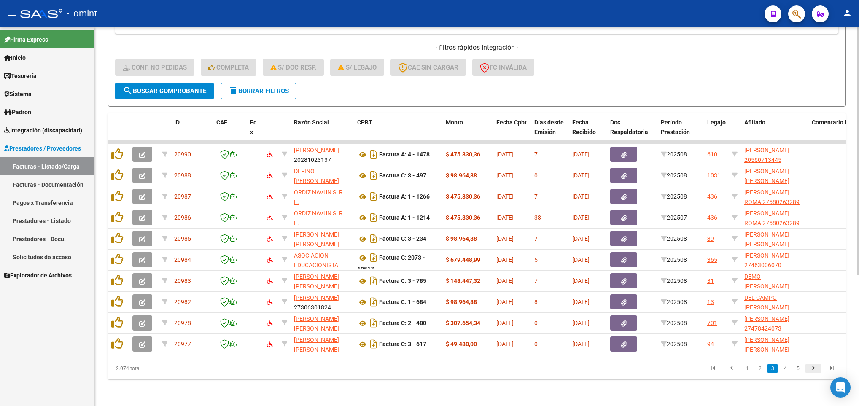
click at [811, 369] on icon "go to next page" at bounding box center [813, 369] width 11 height 10
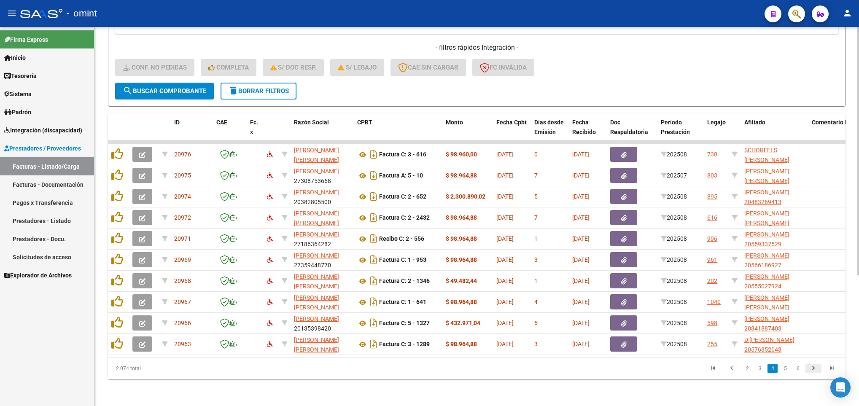
click at [811, 369] on icon "go to next page" at bounding box center [813, 369] width 11 height 10
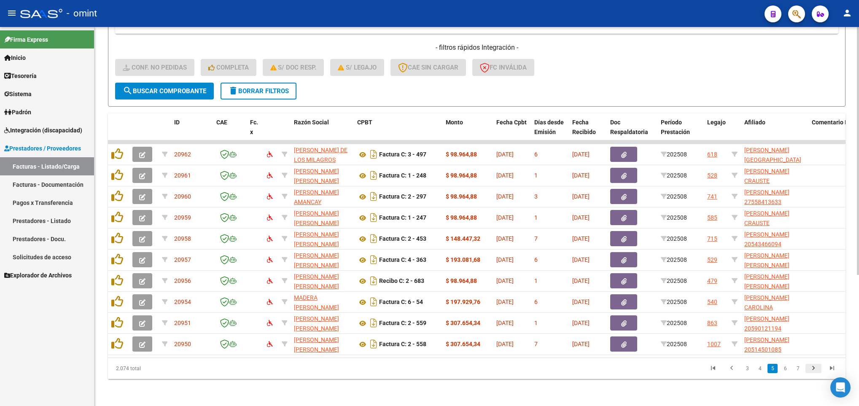
click at [811, 369] on icon "go to next page" at bounding box center [813, 369] width 11 height 10
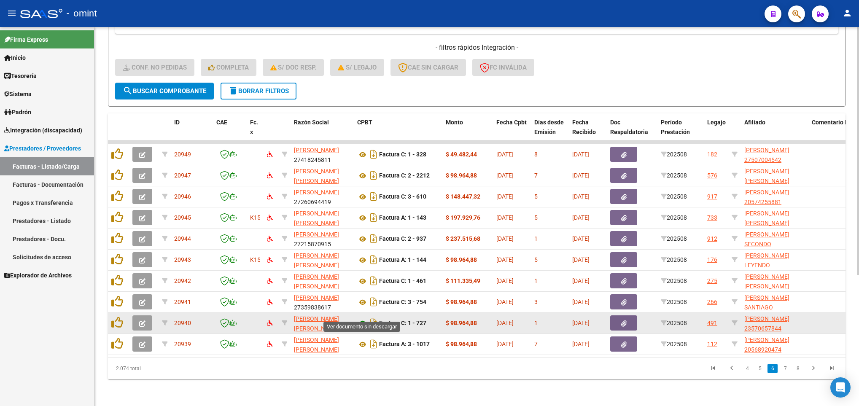
click at [364, 318] on icon at bounding box center [362, 323] width 11 height 10
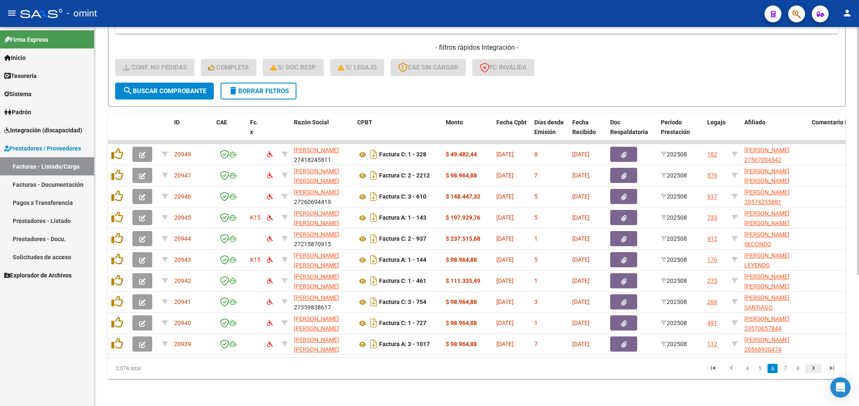
click at [814, 370] on icon "go to next page" at bounding box center [813, 369] width 11 height 10
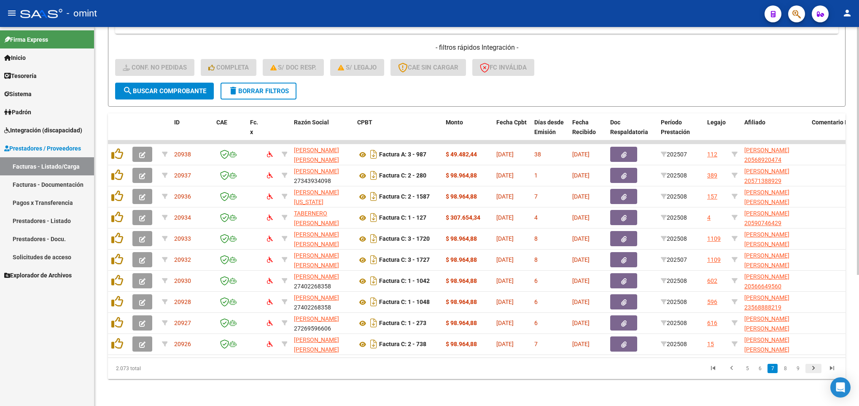
click at [814, 370] on icon "go to next page" at bounding box center [813, 369] width 11 height 10
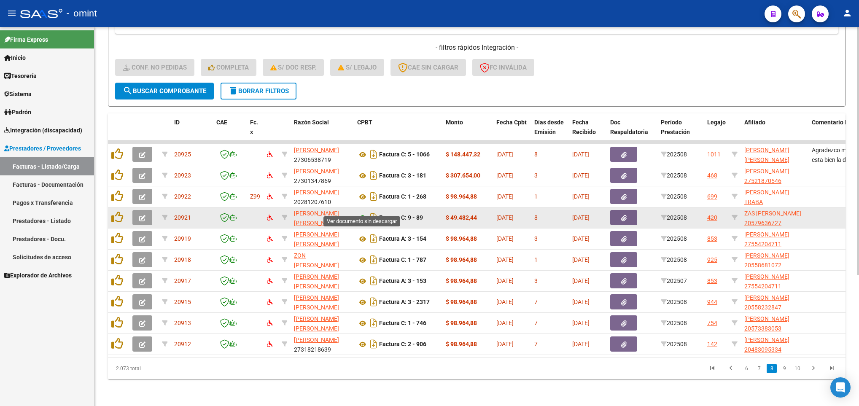
click at [358, 213] on icon at bounding box center [362, 218] width 11 height 10
click at [733, 215] on icon at bounding box center [734, 218] width 6 height 6
type input "20579636727"
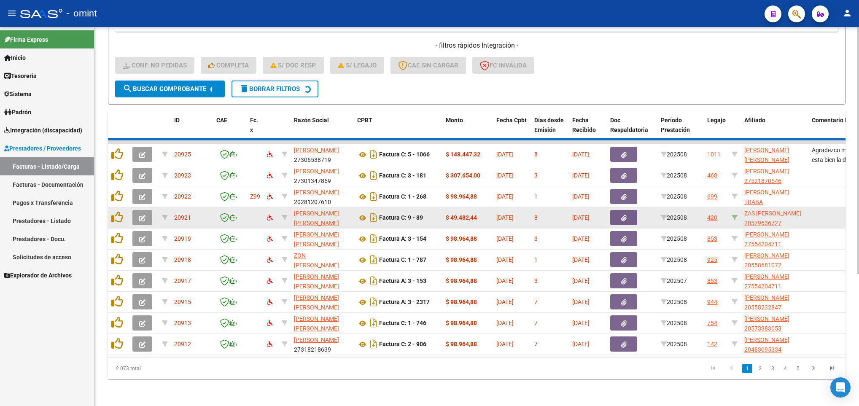
scroll to position [74, 0]
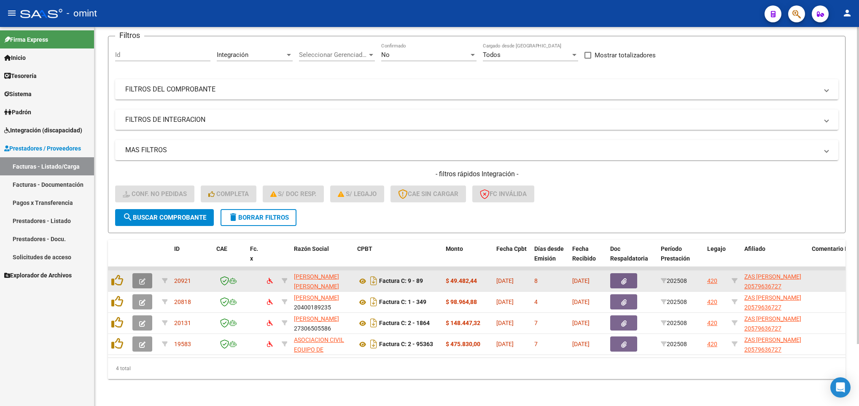
click at [141, 277] on span "button" at bounding box center [142, 281] width 6 height 8
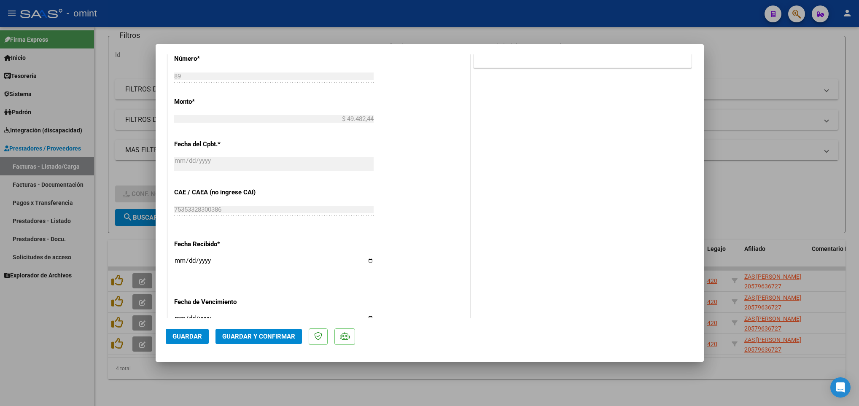
scroll to position [460, 0]
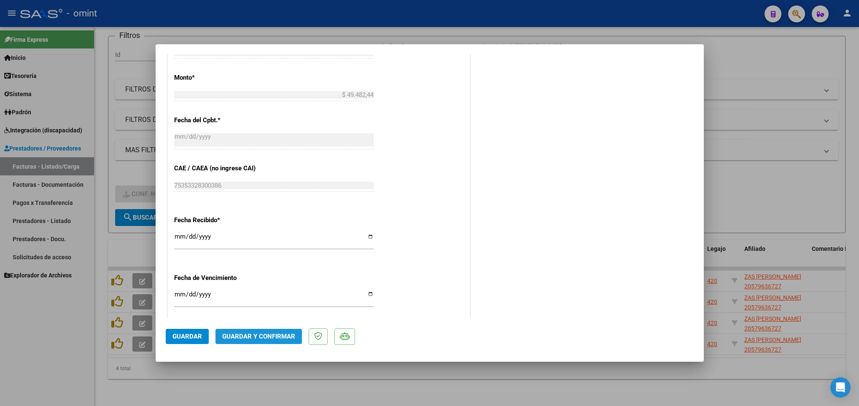
click at [269, 338] on span "Guardar y Confirmar" at bounding box center [258, 337] width 73 height 8
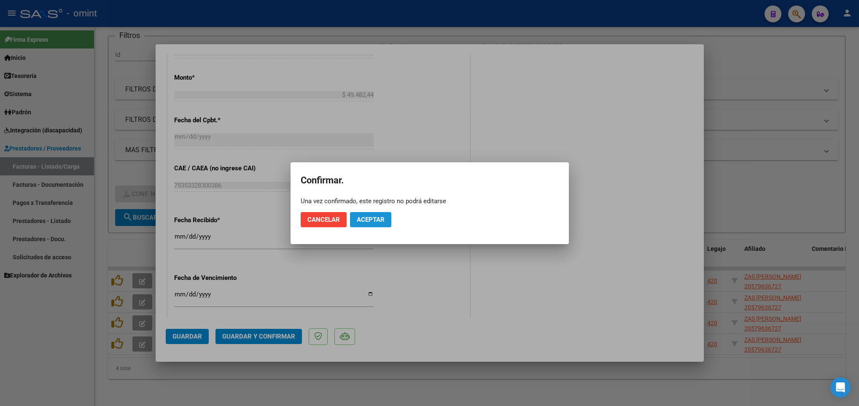
click at [369, 216] on span "Aceptar" at bounding box center [371, 220] width 28 height 8
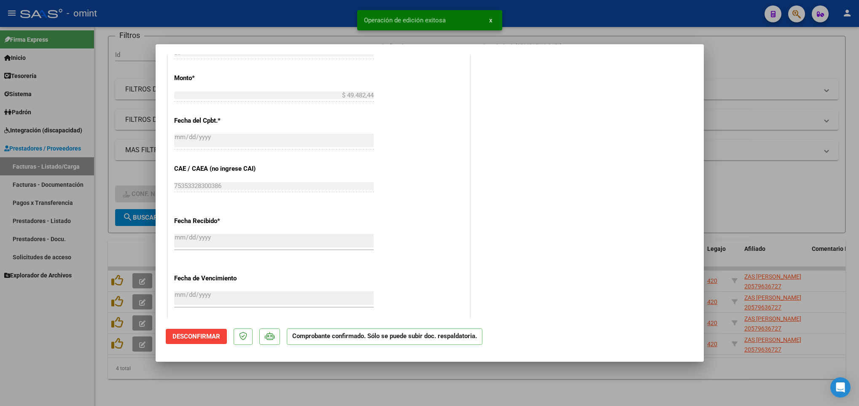
click at [110, 229] on div at bounding box center [429, 203] width 859 height 406
type input "$ 0,00"
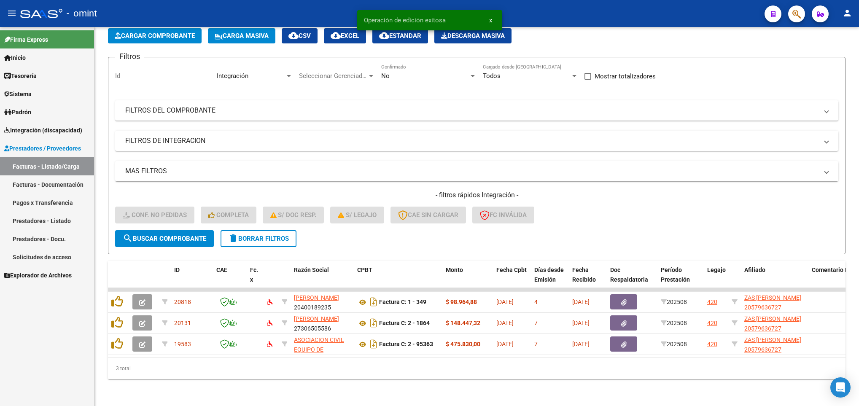
scroll to position [53, 0]
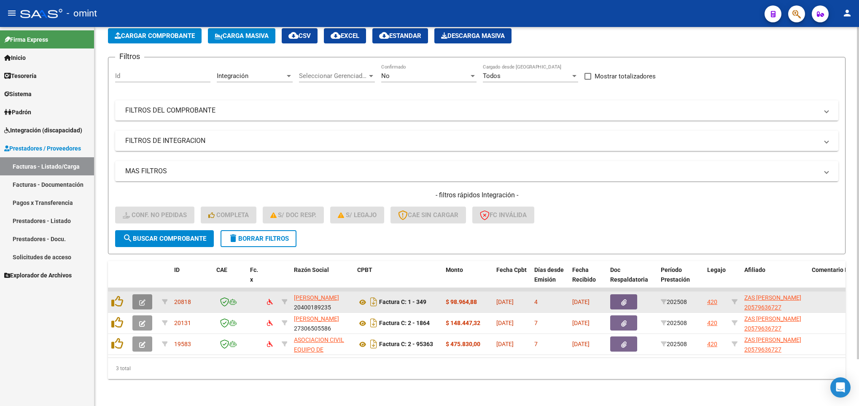
click at [142, 299] on icon "button" at bounding box center [142, 302] width 6 height 6
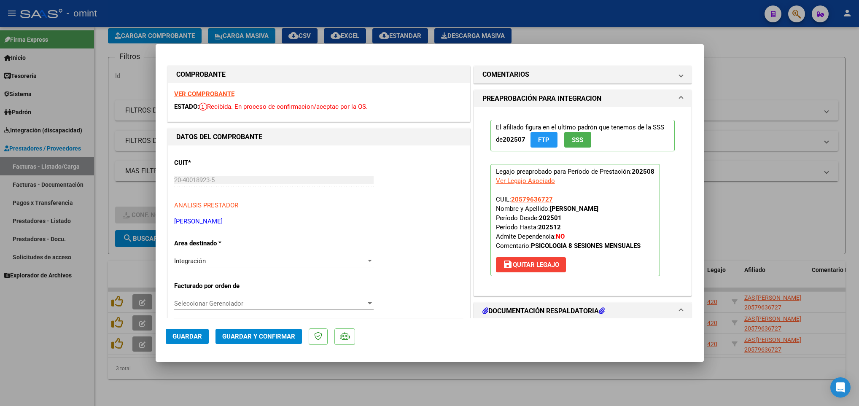
click at [202, 91] on strong "VER COMPROBANTE" at bounding box center [204, 94] width 60 height 8
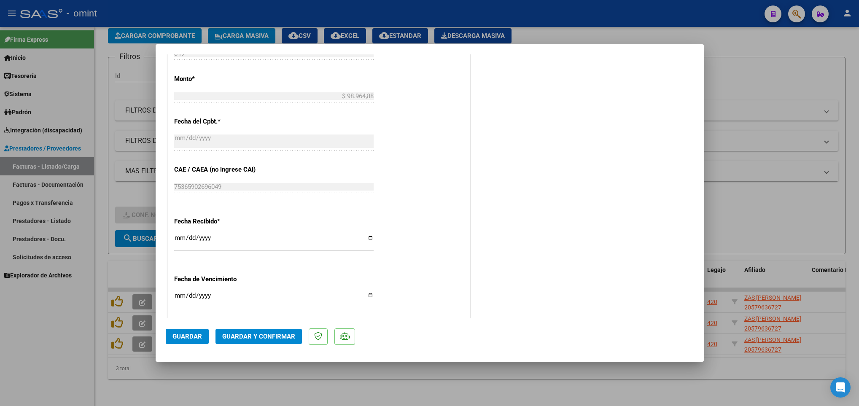
scroll to position [460, 0]
click at [256, 338] on span "Guardar y Confirmar" at bounding box center [258, 337] width 73 height 8
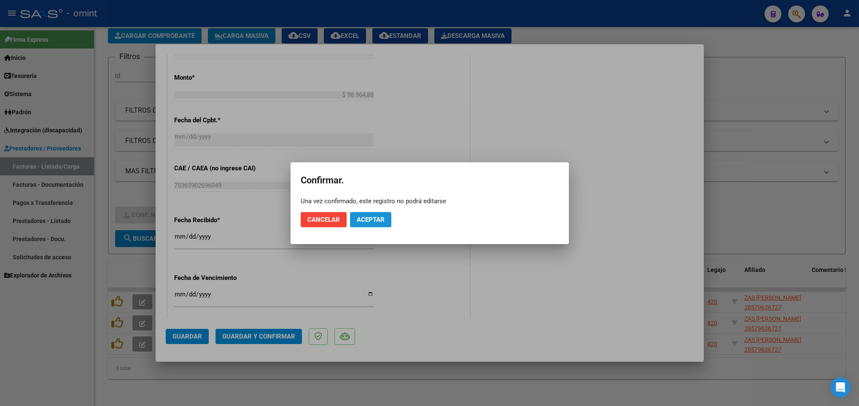
click at [374, 219] on span "Aceptar" at bounding box center [371, 220] width 28 height 8
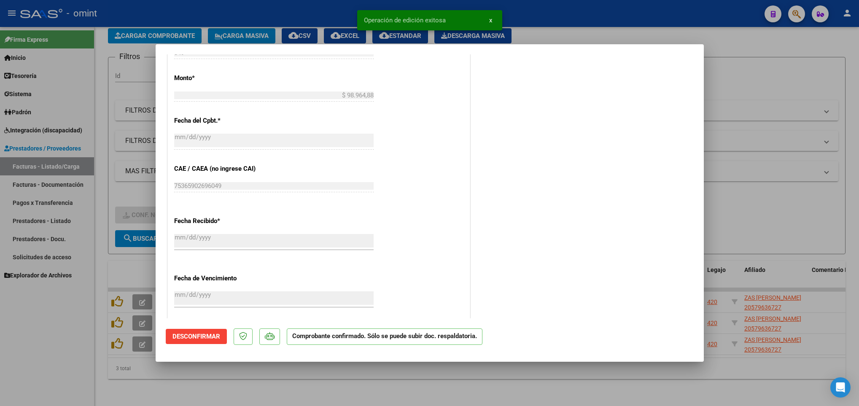
click at [117, 262] on div at bounding box center [429, 203] width 859 height 406
type input "$ 0,00"
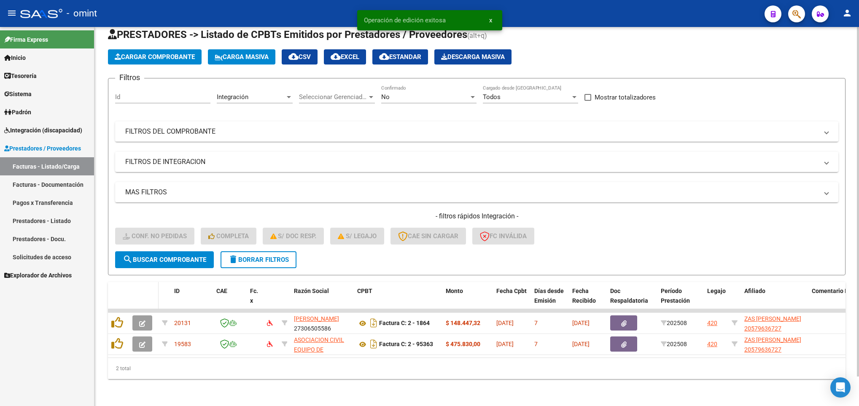
scroll to position [32, 0]
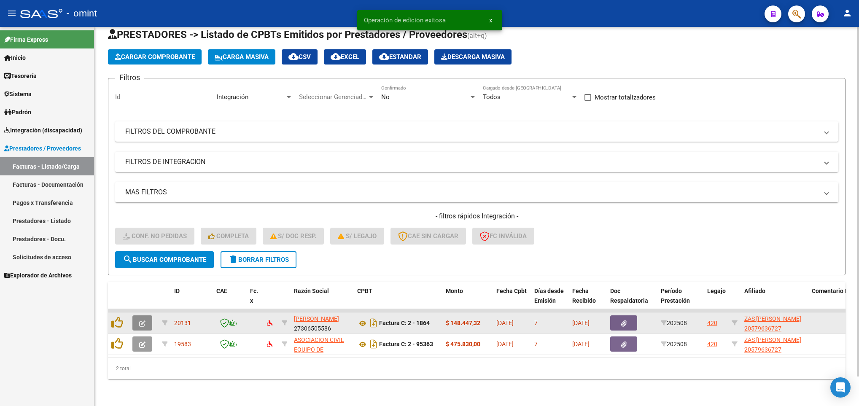
click at [137, 315] on button "button" at bounding box center [142, 322] width 20 height 15
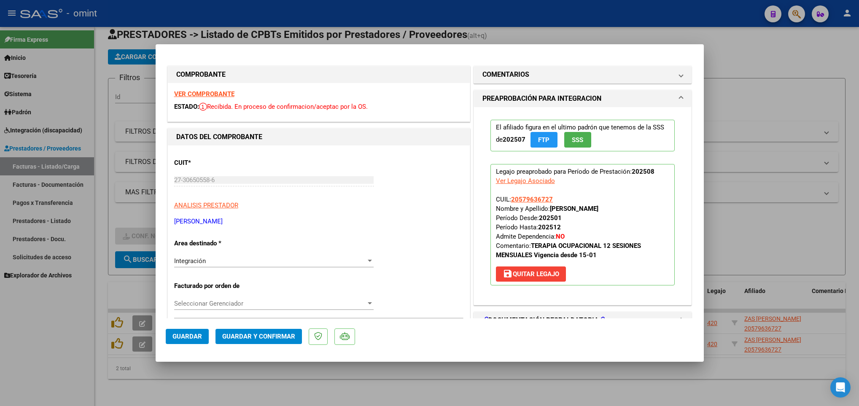
click at [209, 94] on strong "VER COMPROBANTE" at bounding box center [204, 94] width 60 height 8
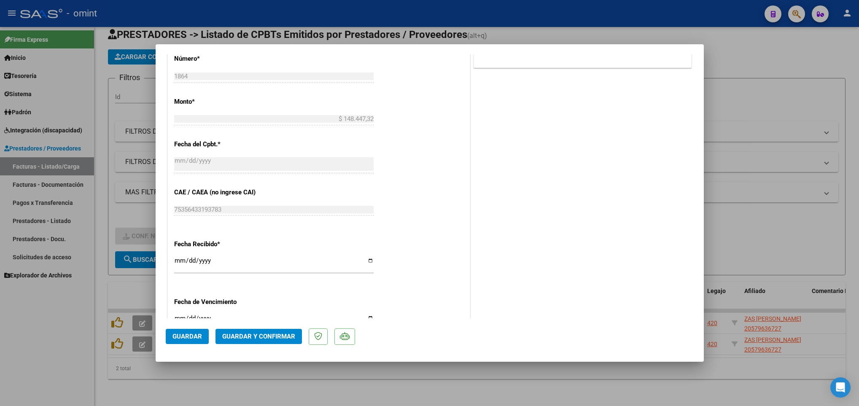
scroll to position [460, 0]
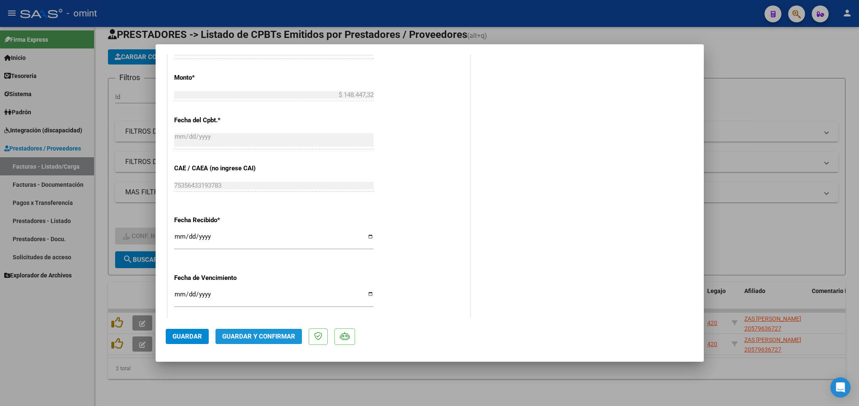
click at [262, 331] on button "Guardar y Confirmar" at bounding box center [258, 336] width 86 height 15
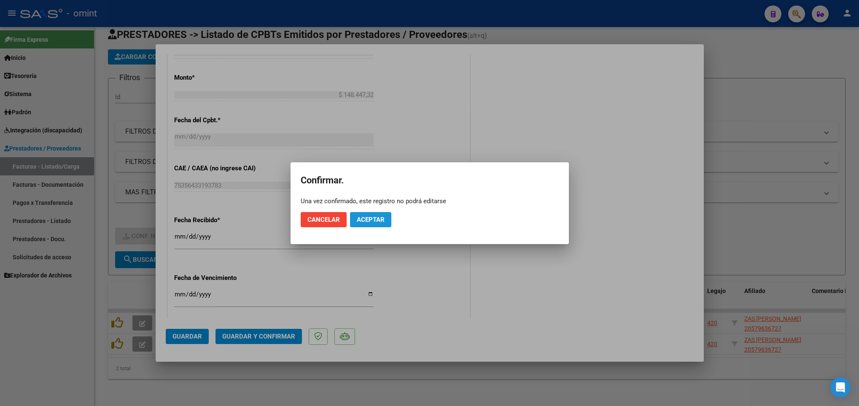
click at [368, 218] on span "Aceptar" at bounding box center [371, 220] width 28 height 8
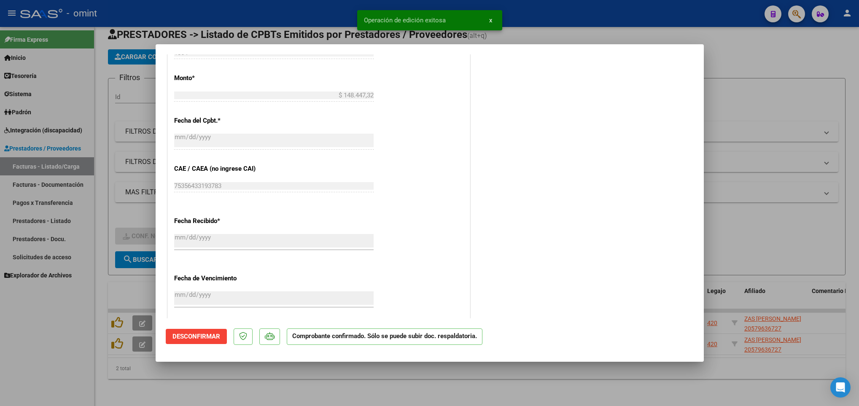
click at [138, 379] on div at bounding box center [429, 203] width 859 height 406
type input "$ 0,00"
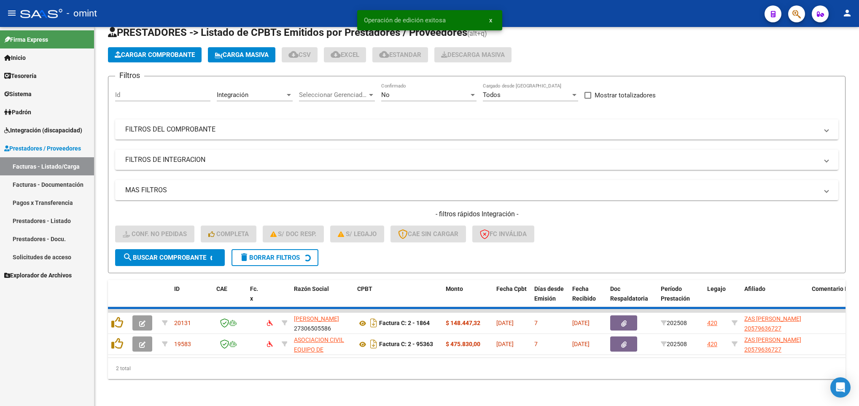
scroll to position [11, 0]
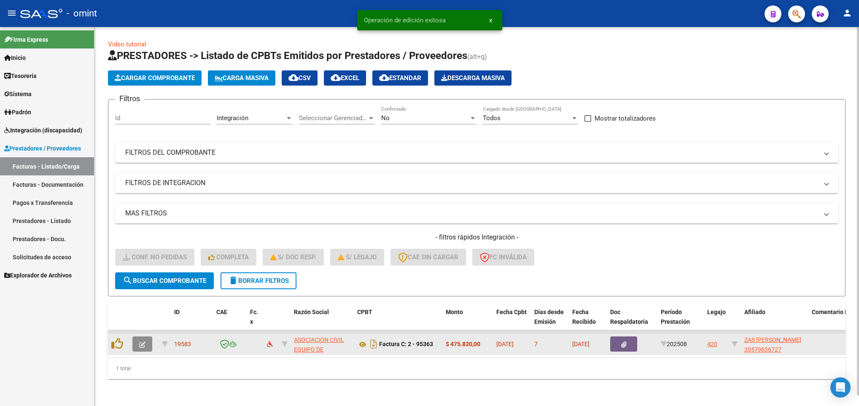
click at [137, 336] on button "button" at bounding box center [142, 343] width 20 height 15
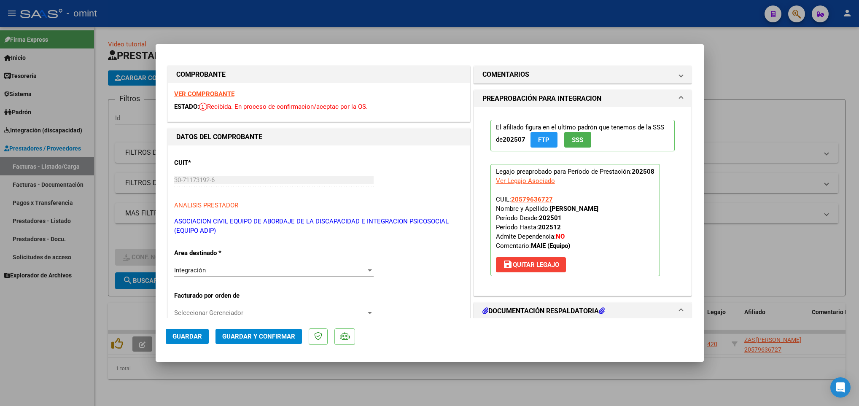
click at [188, 90] on strong "VER COMPROBANTE" at bounding box center [204, 94] width 60 height 8
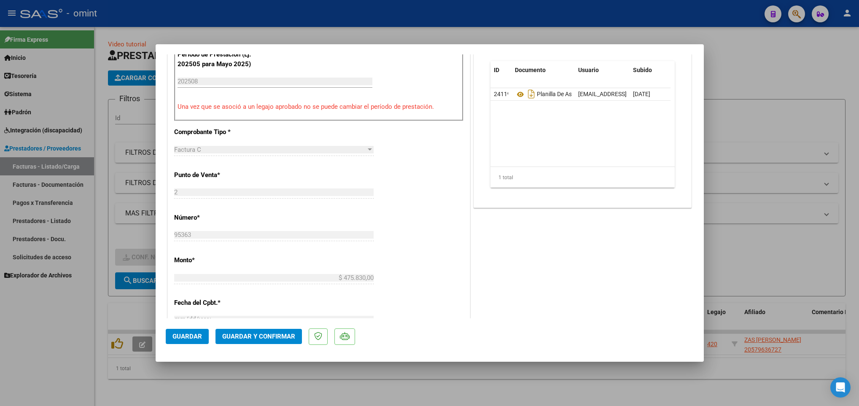
scroll to position [329, 0]
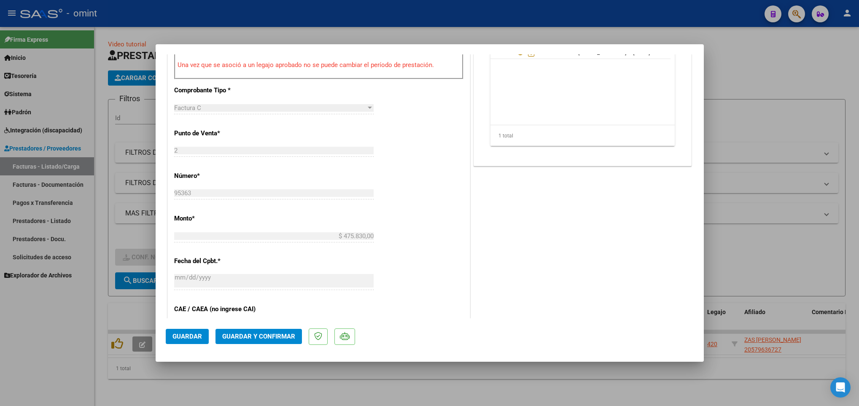
click at [281, 333] on span "Guardar y Confirmar" at bounding box center [258, 337] width 73 height 8
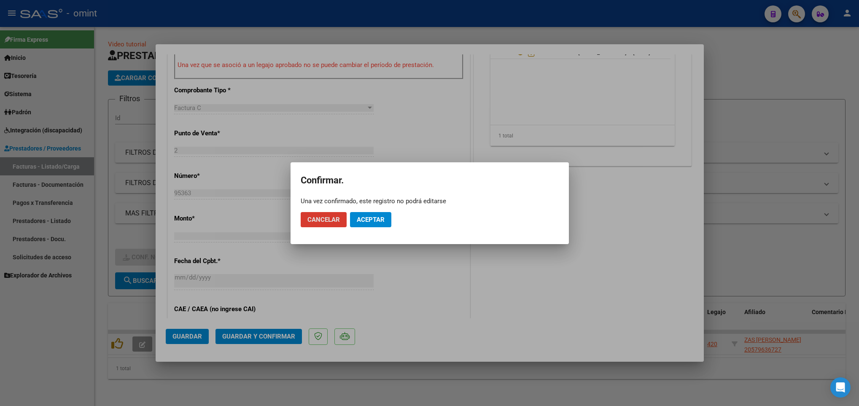
click at [377, 218] on span "Aceptar" at bounding box center [371, 220] width 28 height 8
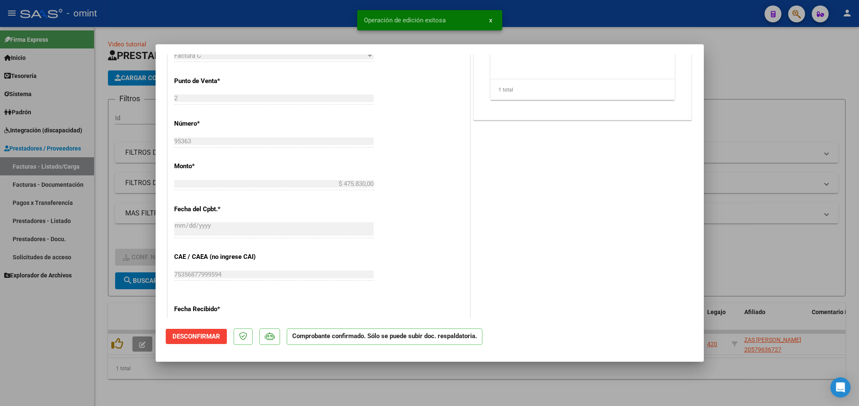
click at [126, 371] on div at bounding box center [429, 203] width 859 height 406
type input "$ 0,00"
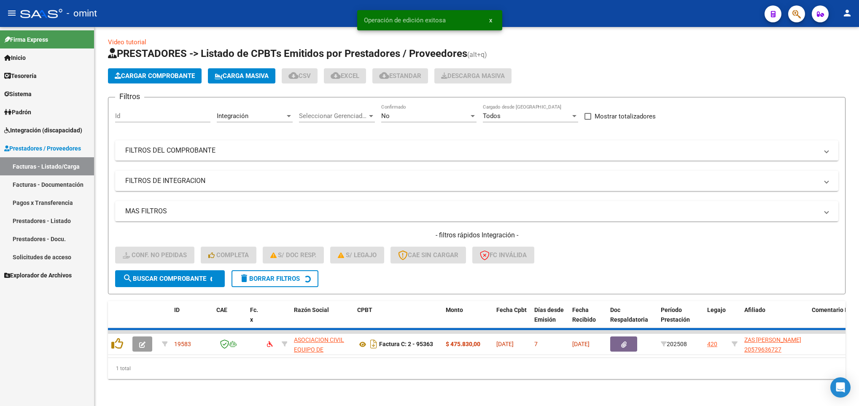
scroll to position [0, 0]
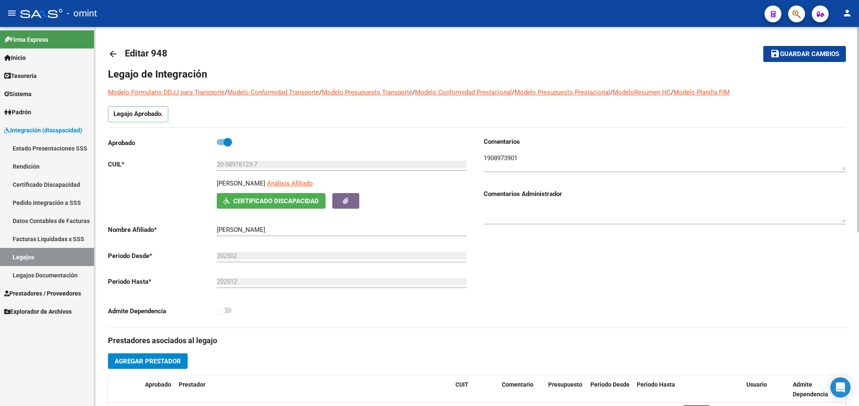
click at [113, 54] on mat-icon "arrow_back" at bounding box center [113, 54] width 10 height 10
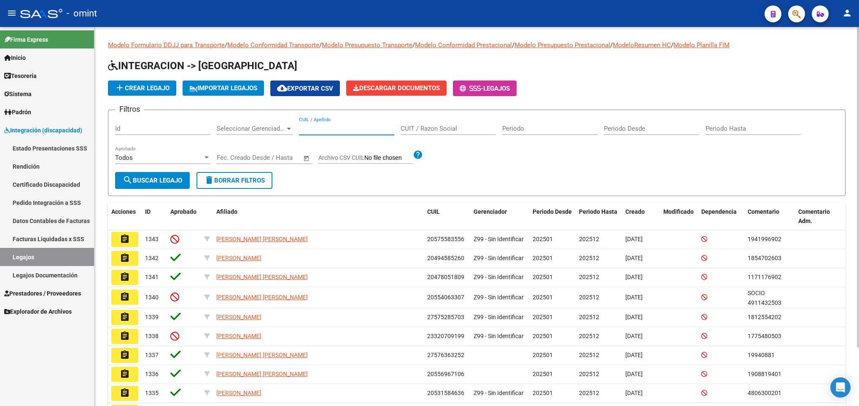
click at [327, 129] on input "CUIL / Apellido" at bounding box center [346, 129] width 95 height 8
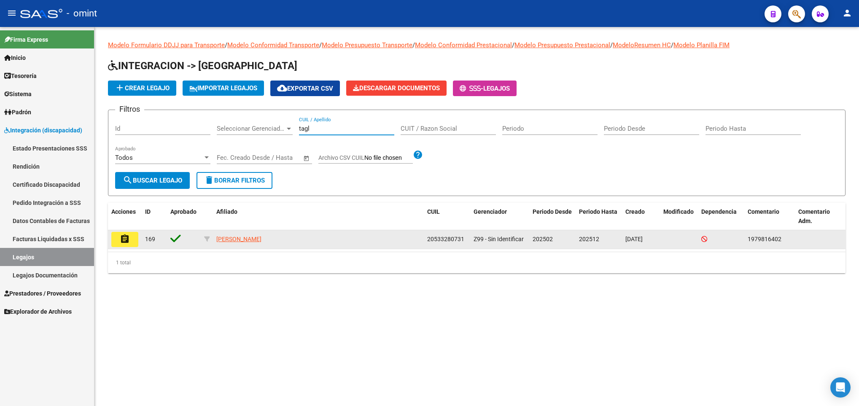
type input "tagl"
click at [127, 239] on mat-icon "assignment" at bounding box center [125, 239] width 10 height 10
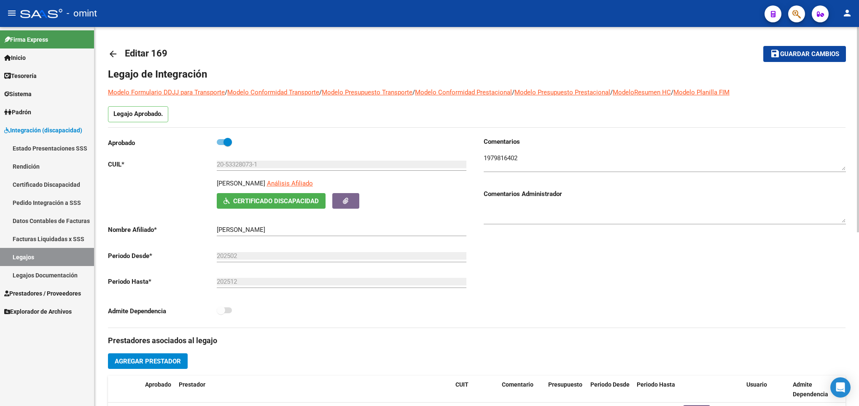
click at [505, 159] on textarea at bounding box center [665, 161] width 362 height 17
